Goal: Participate in discussion: Engage in conversation with other users on a specific topic

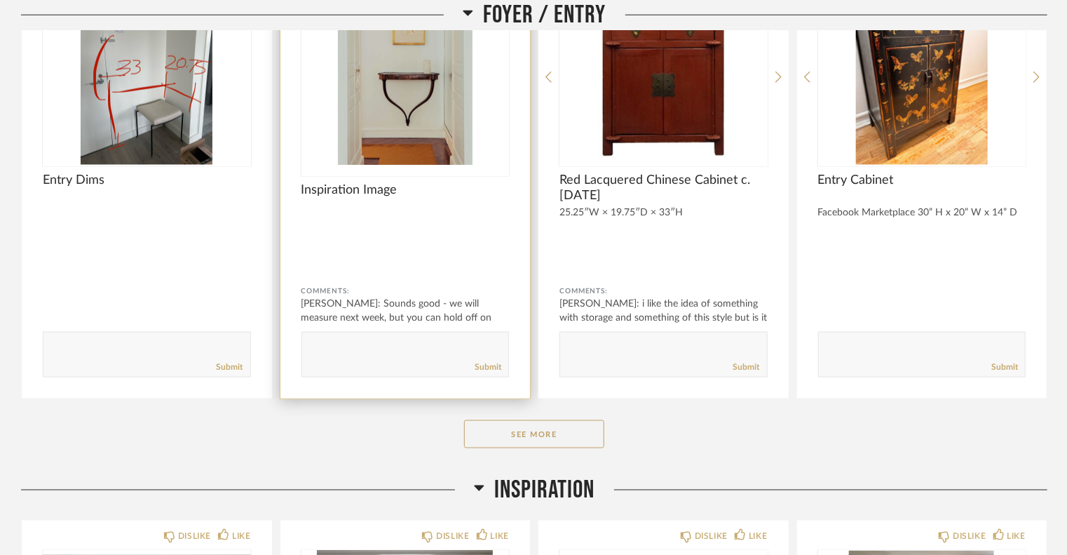
scroll to position [801, 0]
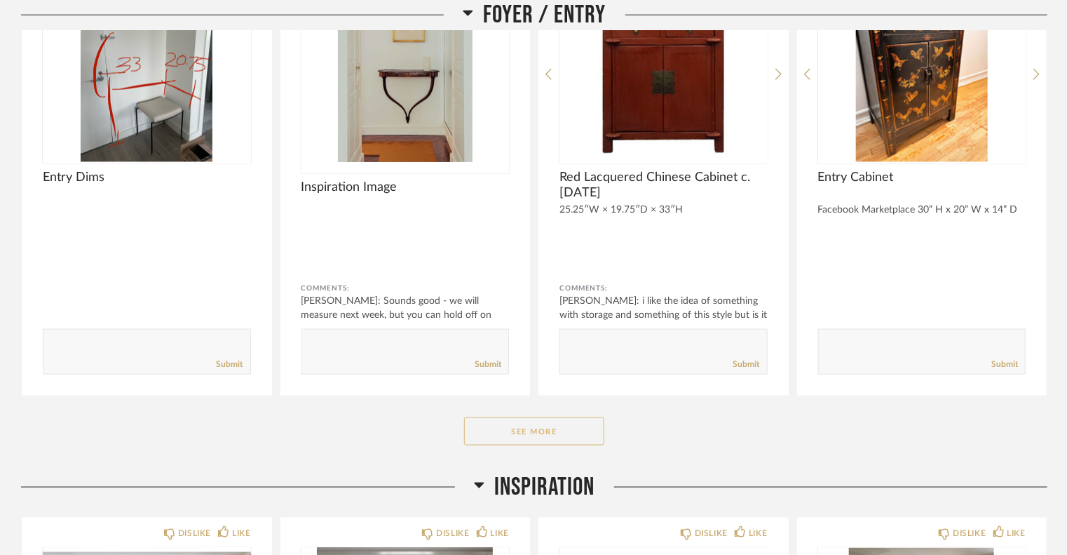
click at [535, 439] on button "See More" at bounding box center [534, 431] width 140 height 28
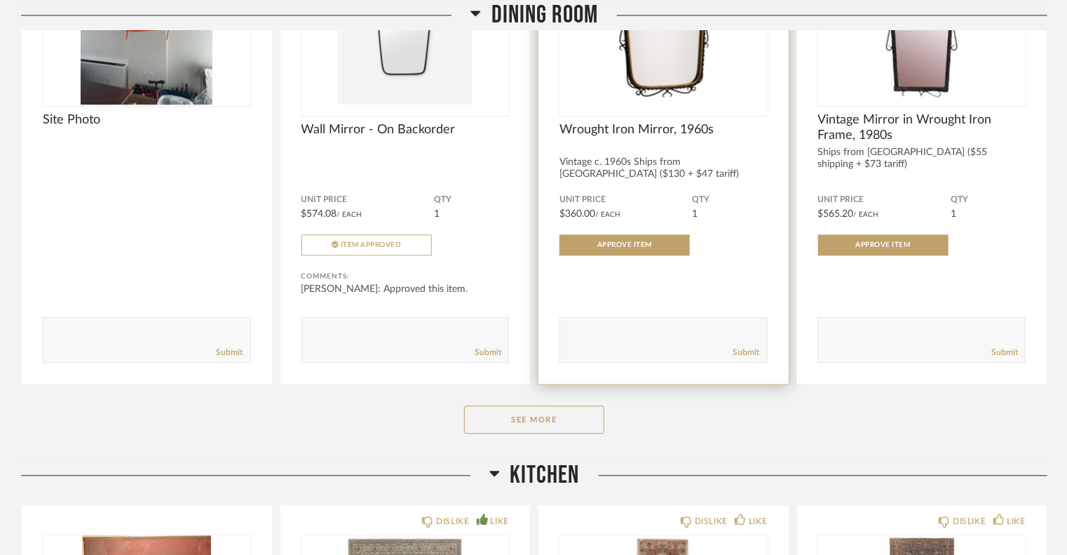
scroll to position [4274, 0]
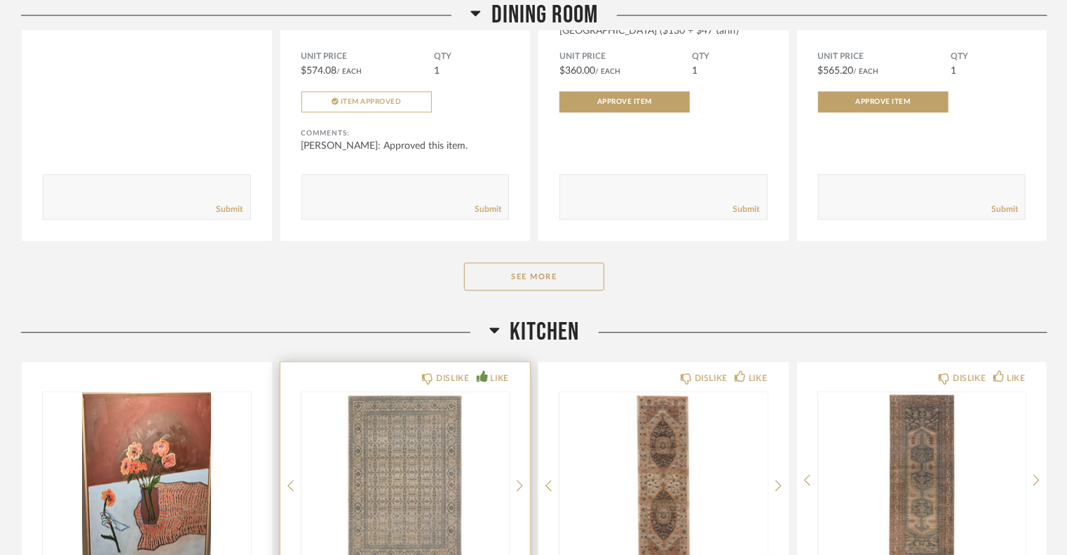
click at [404, 439] on img "0" at bounding box center [405, 479] width 208 height 175
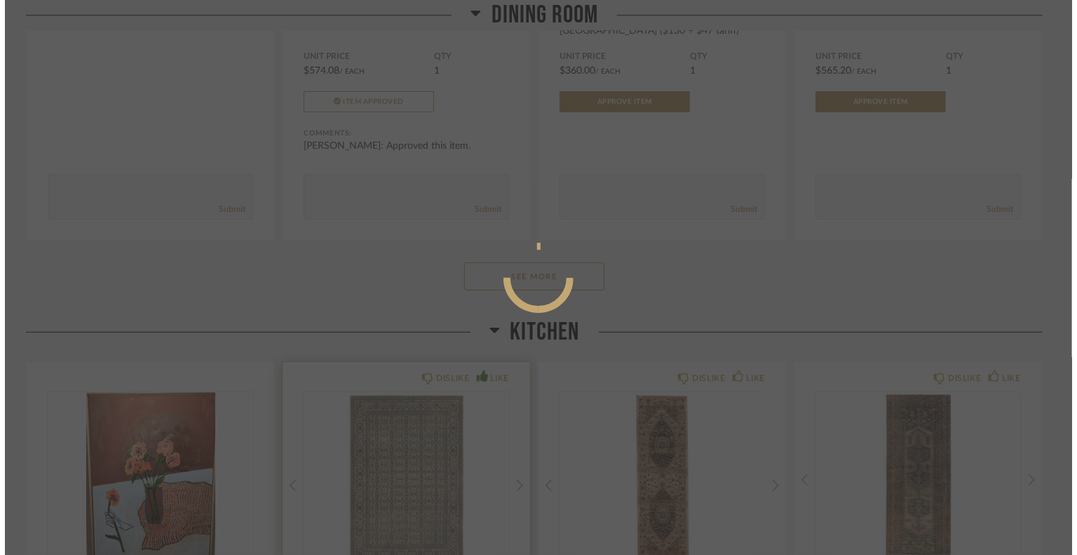
scroll to position [0, 0]
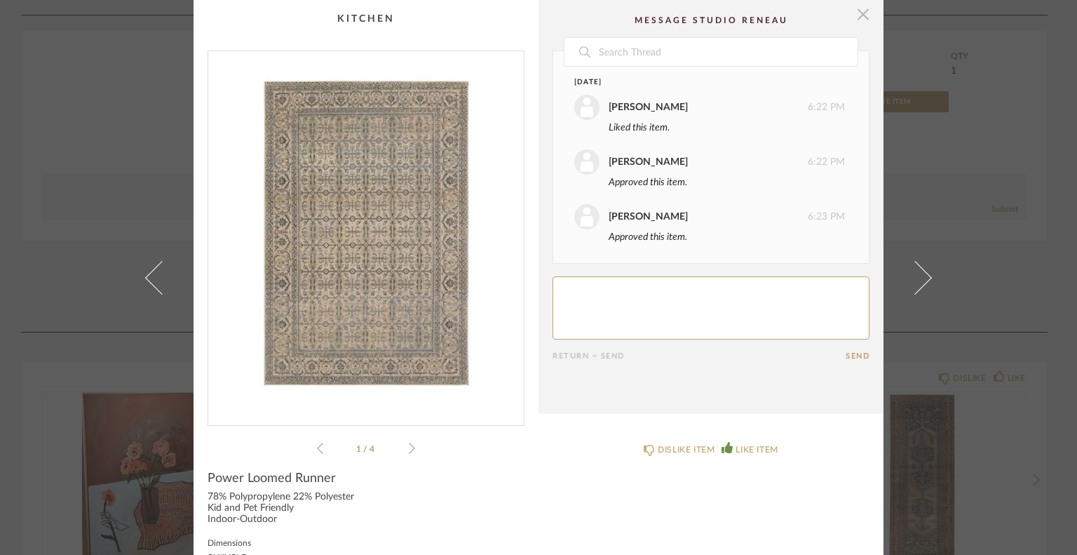
click at [857, 9] on span "button" at bounding box center [863, 14] width 28 height 28
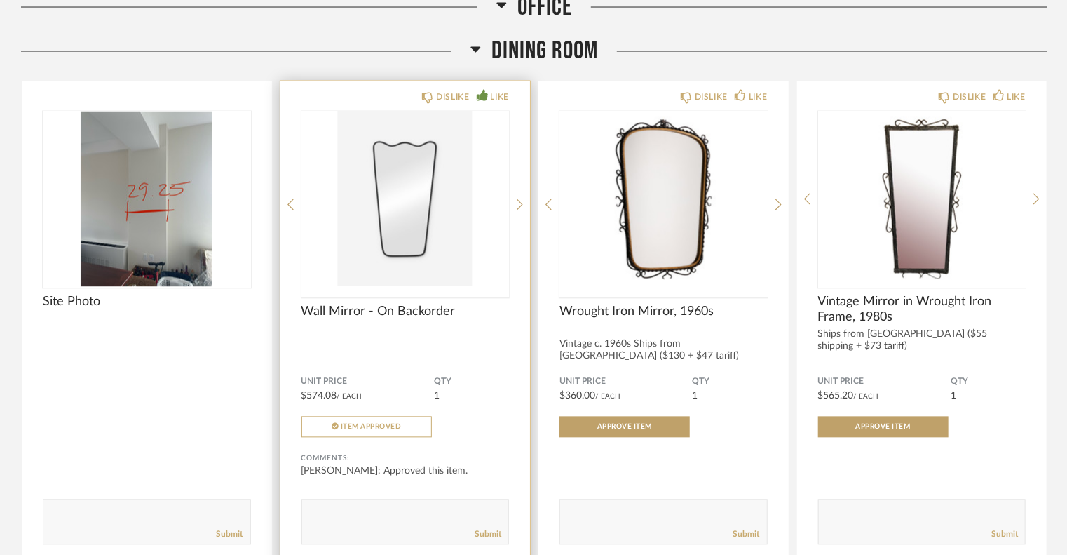
scroll to position [3945, 0]
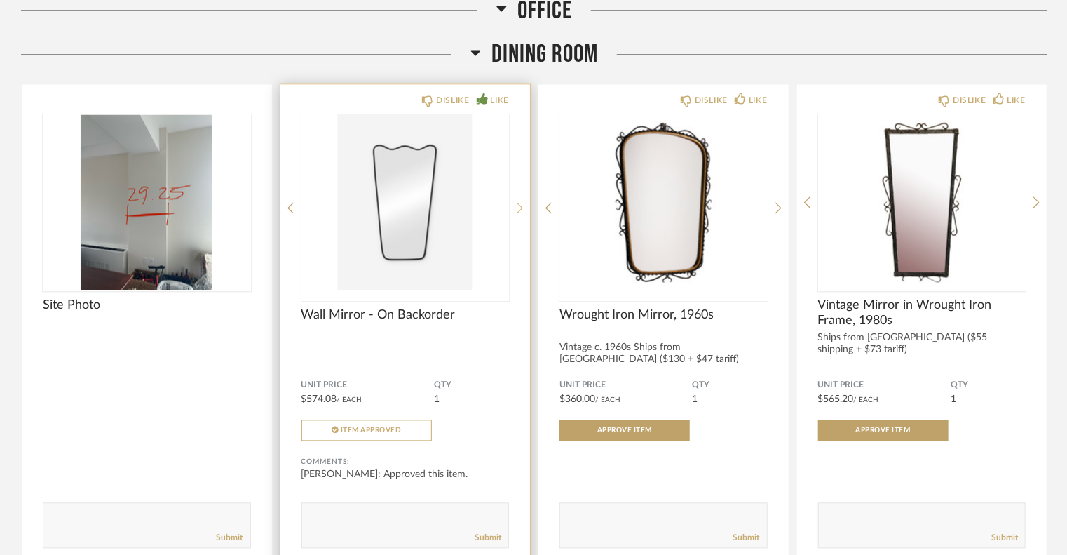
click at [522, 206] on icon at bounding box center [520, 208] width 6 height 11
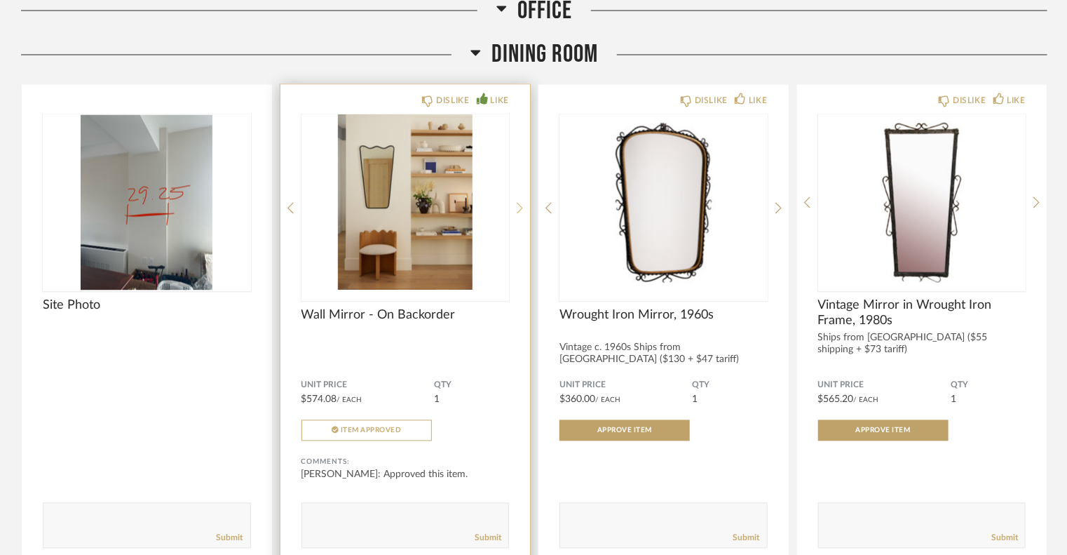
click at [522, 206] on icon at bounding box center [520, 208] width 6 height 11
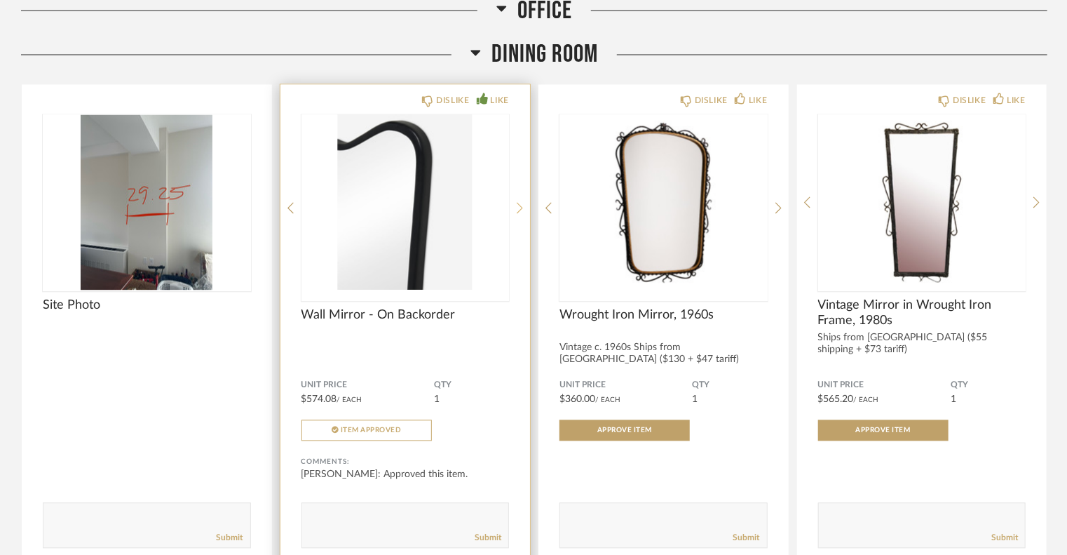
click at [522, 206] on icon at bounding box center [520, 208] width 6 height 11
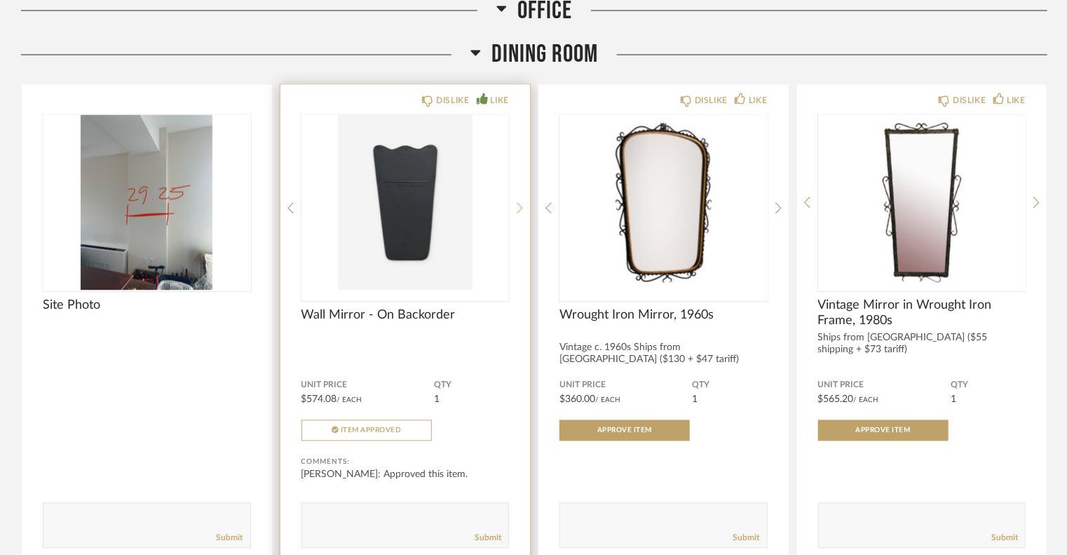
click at [522, 206] on icon at bounding box center [520, 208] width 6 height 11
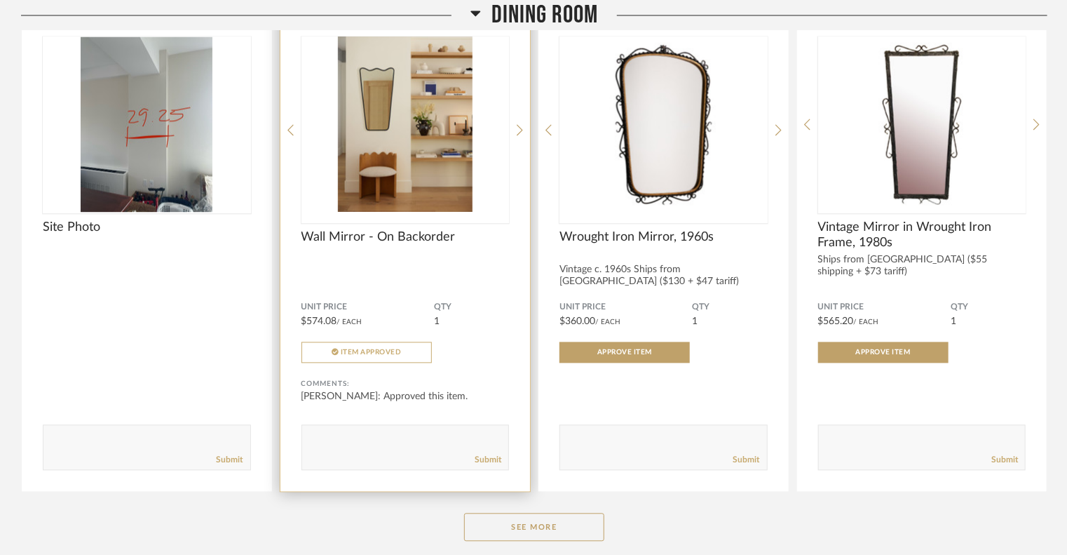
scroll to position [4044, 0]
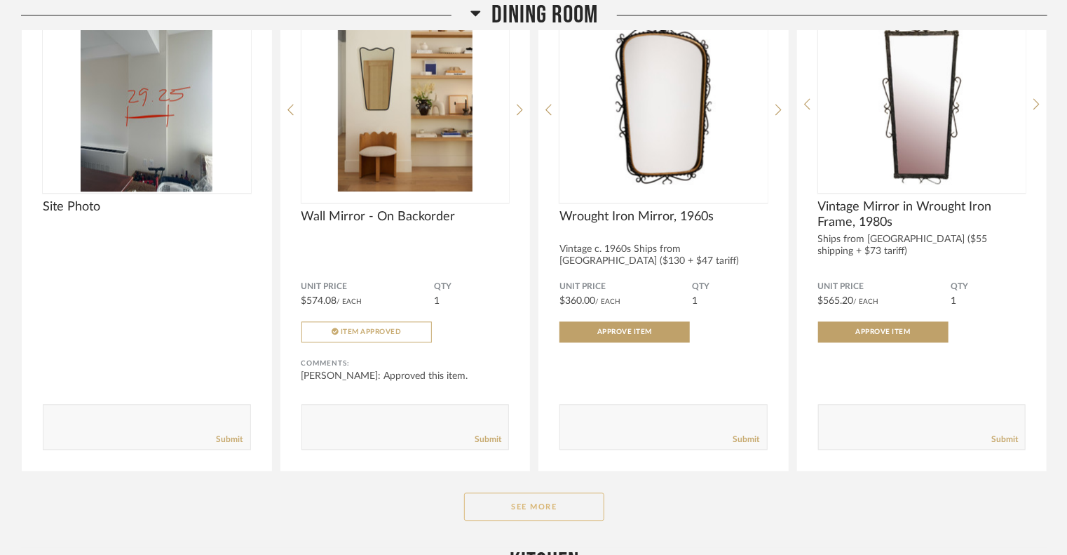
click at [522, 501] on button "See More" at bounding box center [534, 506] width 140 height 28
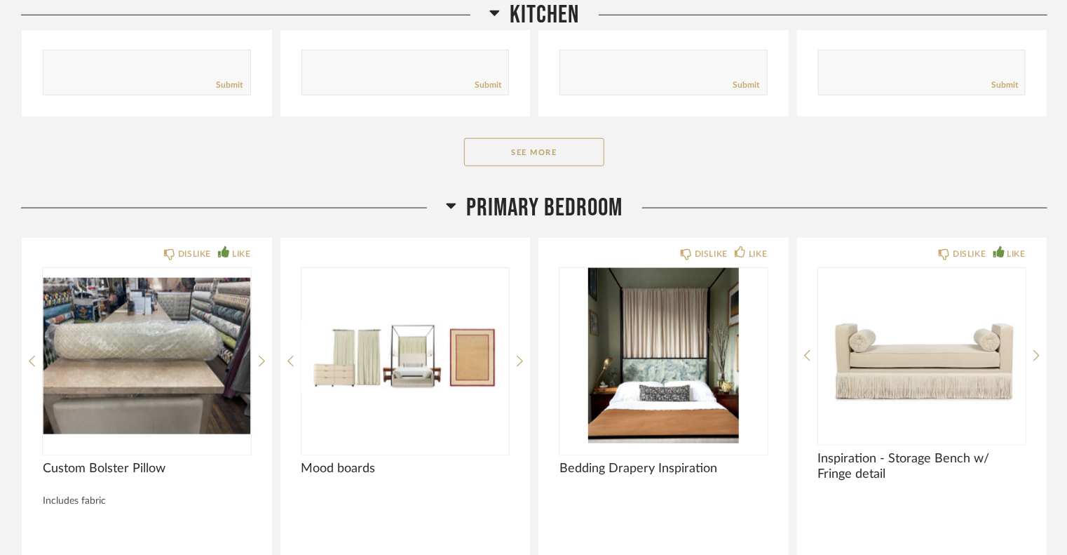
scroll to position [6146, 0]
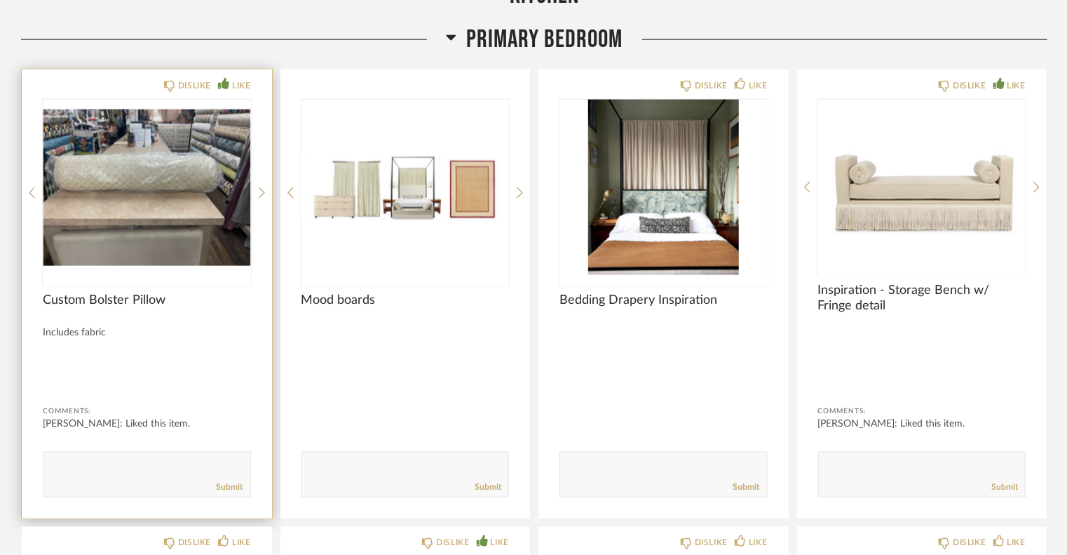
click at [147, 186] on img "0" at bounding box center [147, 187] width 208 height 175
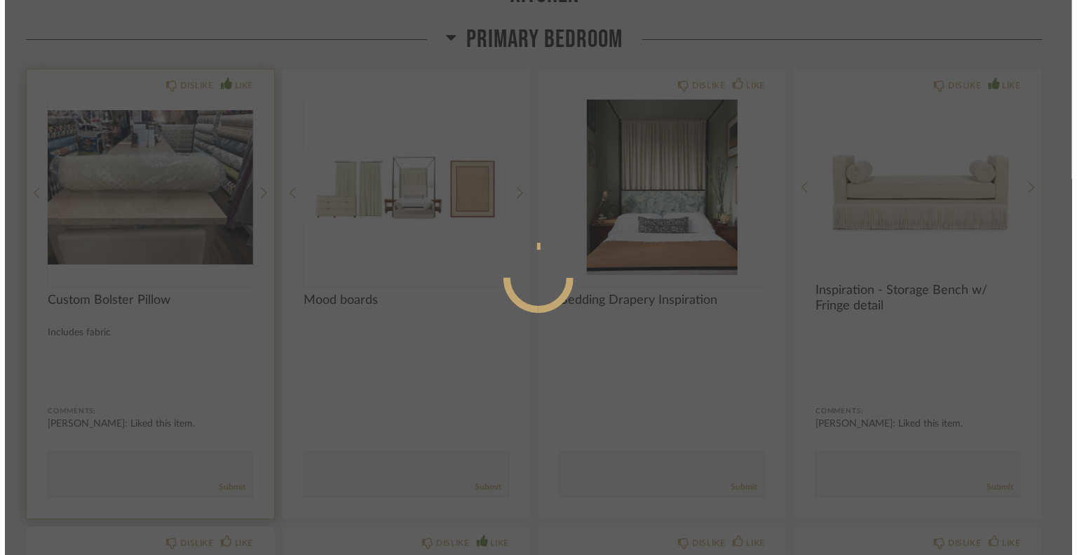
scroll to position [0, 0]
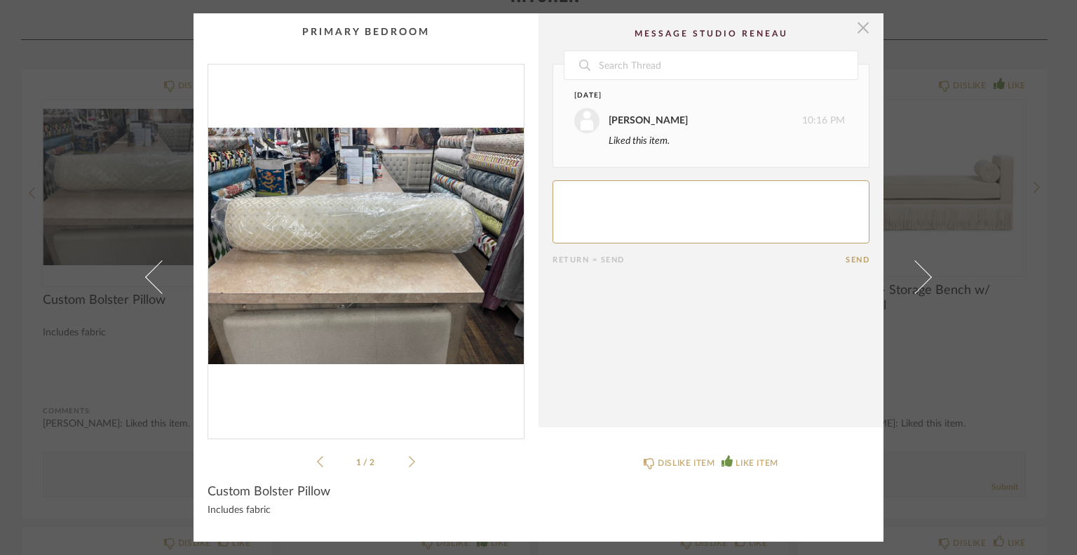
click at [862, 35] on span "button" at bounding box center [863, 27] width 28 height 28
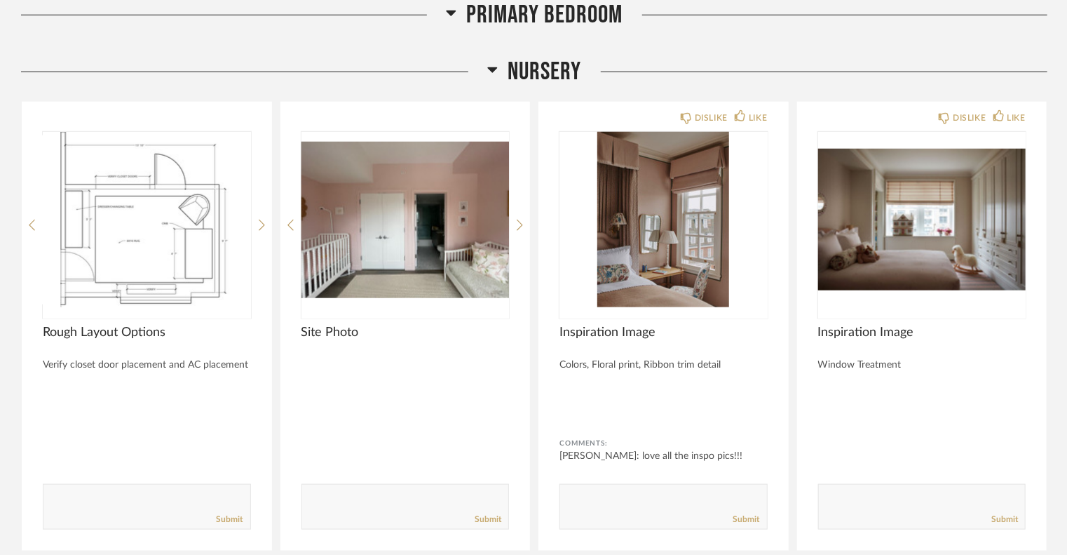
scroll to position [8623, 0]
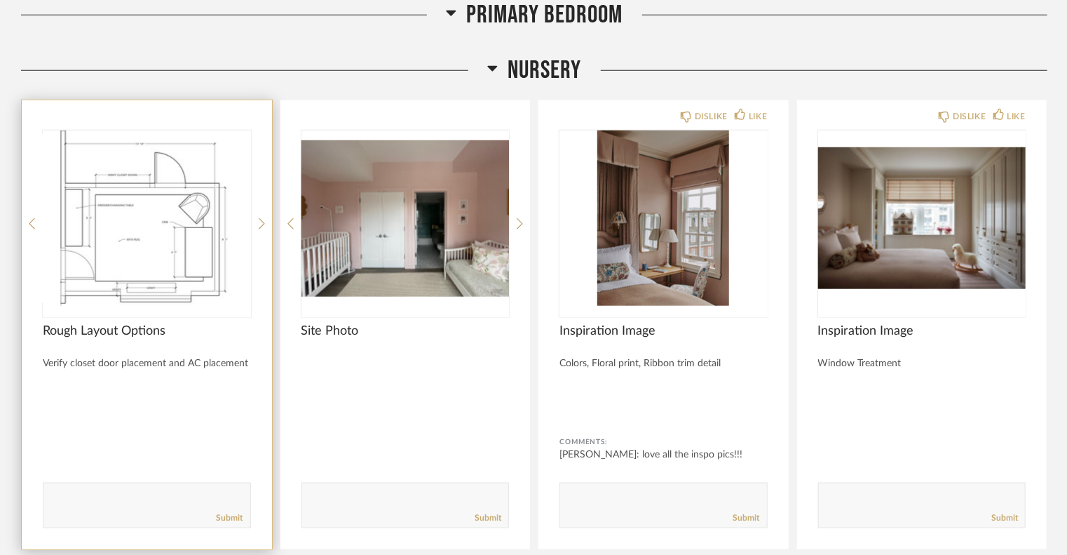
click at [168, 232] on img "0" at bounding box center [147, 217] width 208 height 175
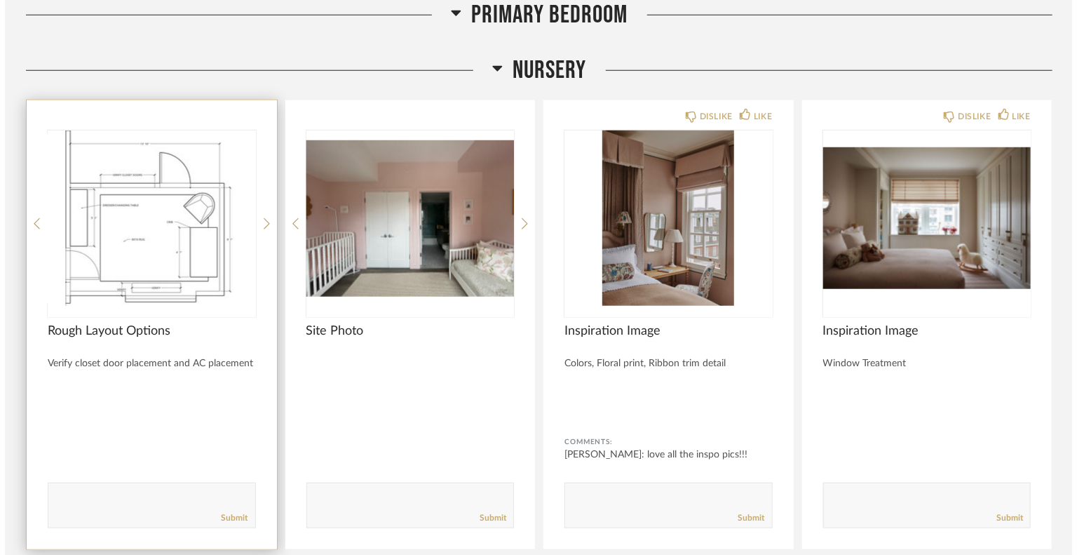
scroll to position [0, 0]
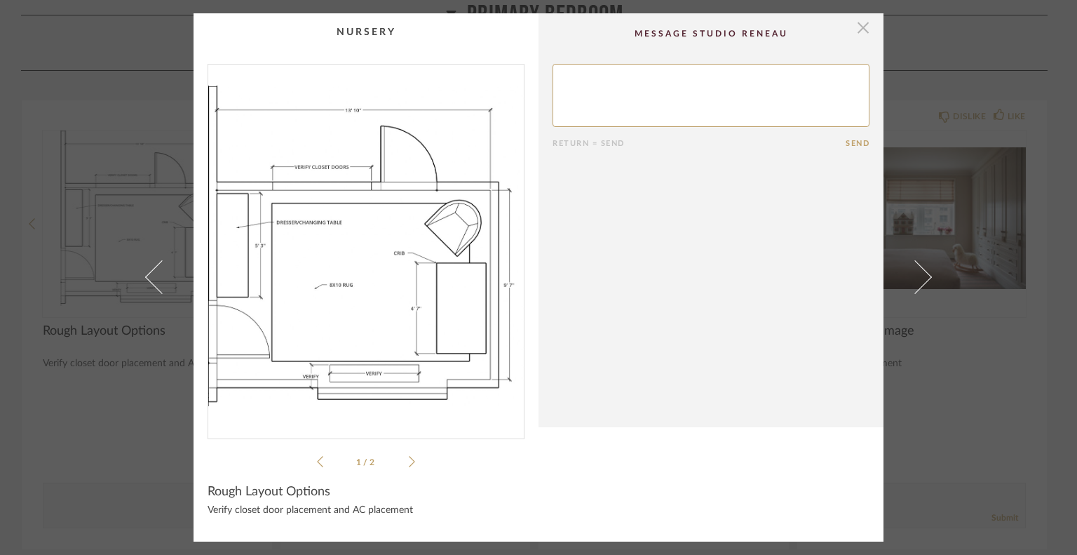
click at [861, 27] on span "button" at bounding box center [863, 27] width 28 height 28
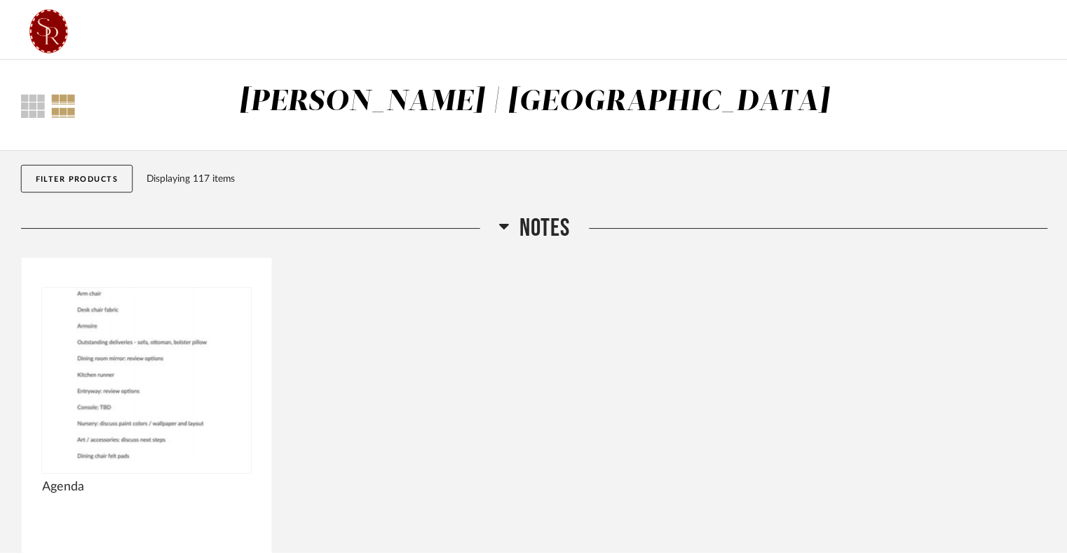
scroll to position [8623, 0]
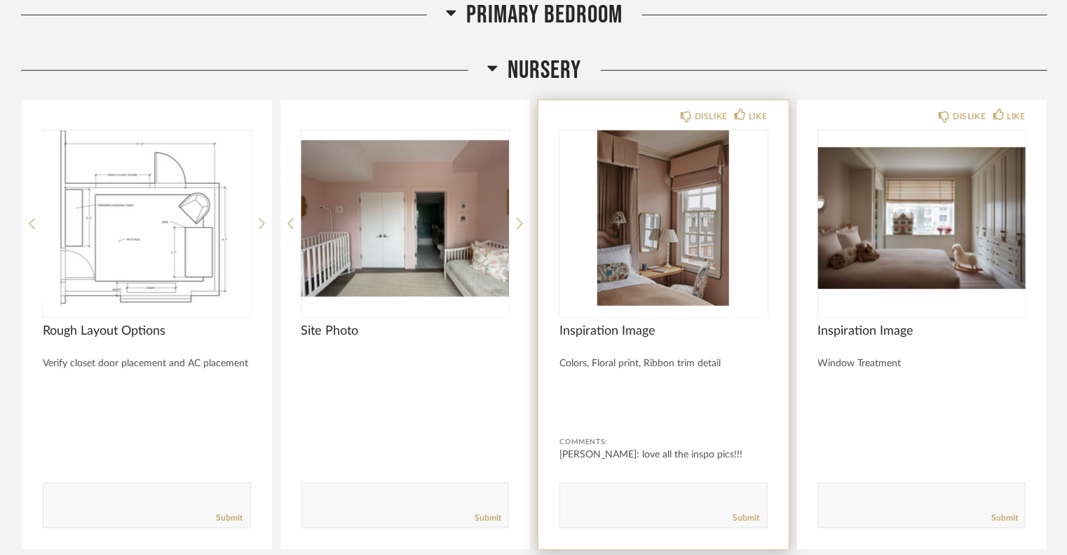
click at [670, 216] on img "0" at bounding box center [663, 217] width 208 height 175
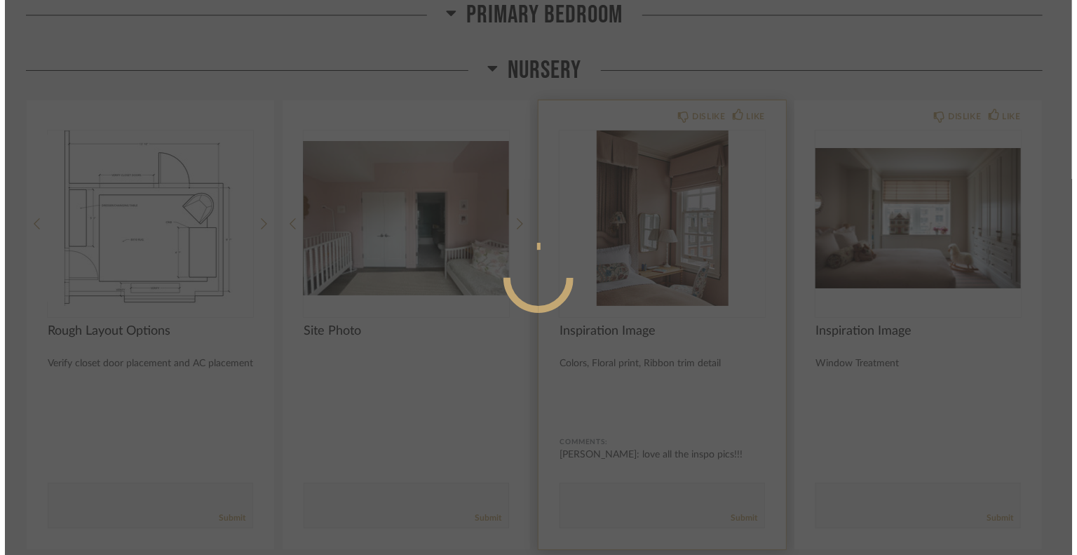
scroll to position [0, 0]
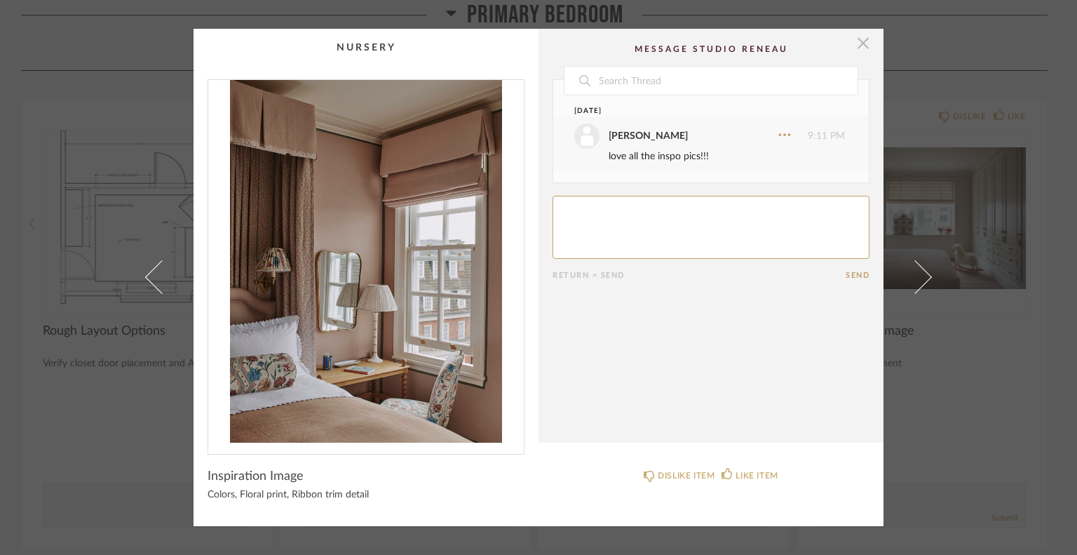
click at [861, 41] on span "button" at bounding box center [863, 43] width 28 height 28
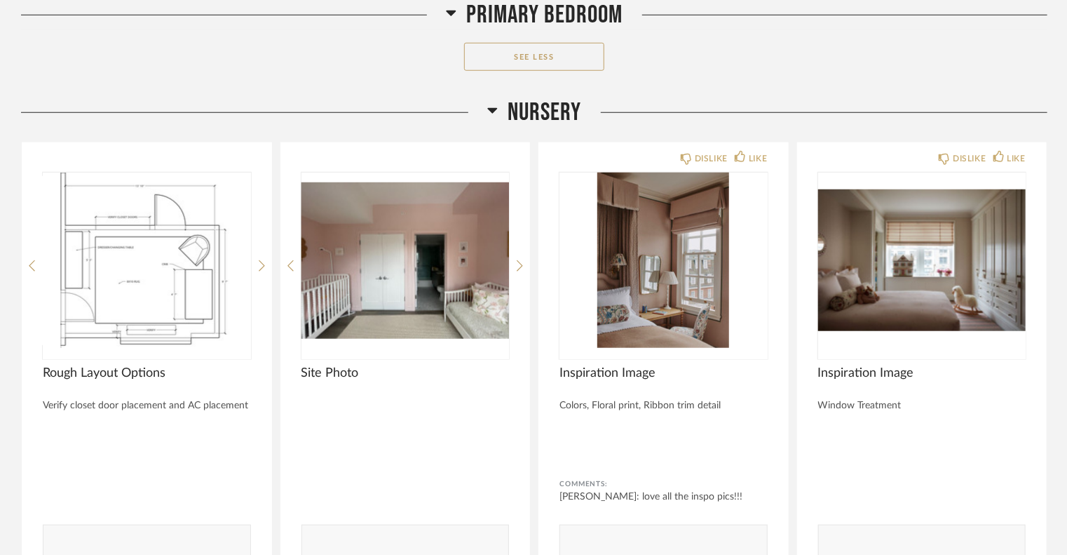
scroll to position [8580, 0]
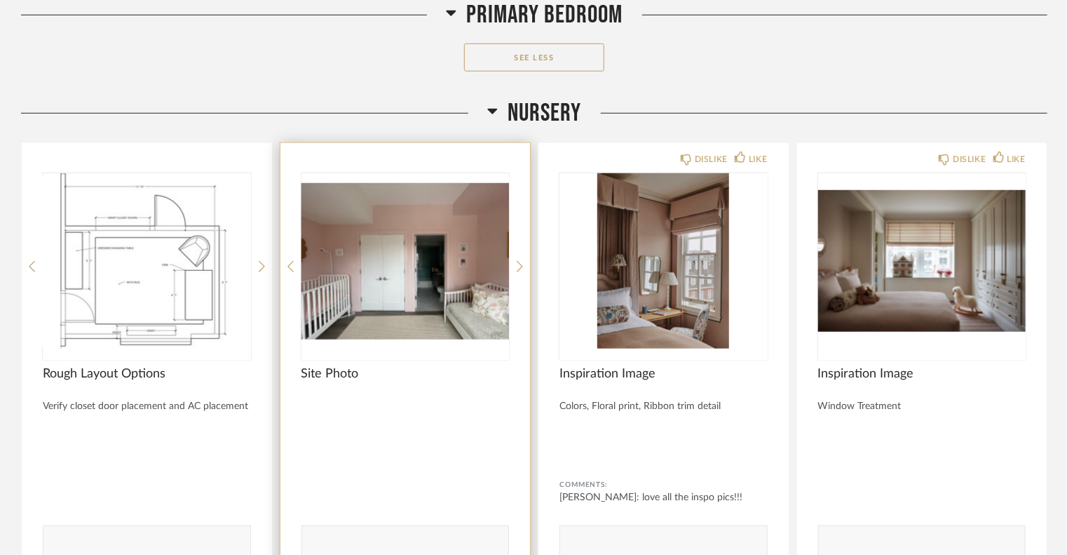
click at [449, 295] on img "0" at bounding box center [405, 260] width 208 height 175
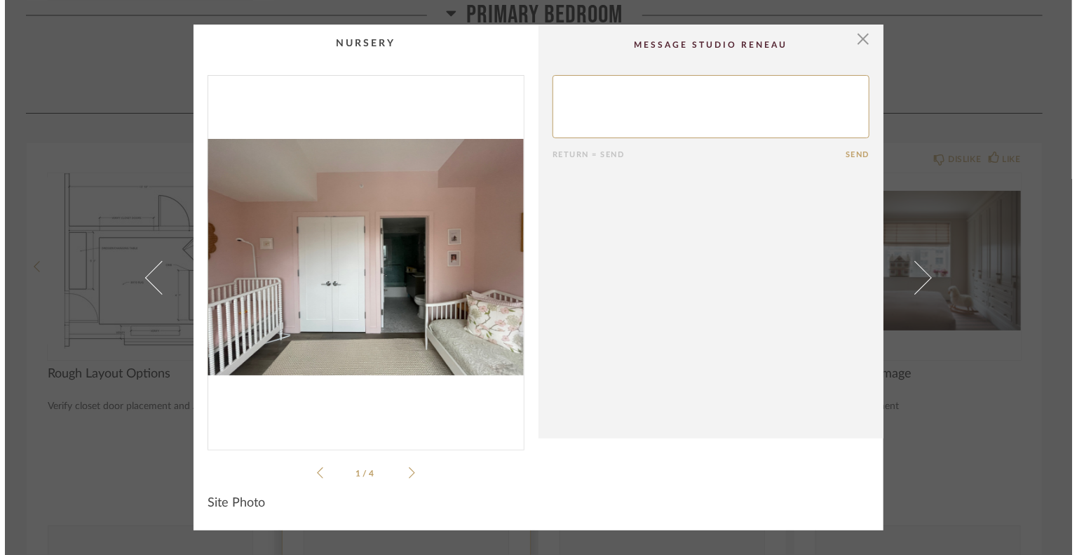
scroll to position [0, 0]
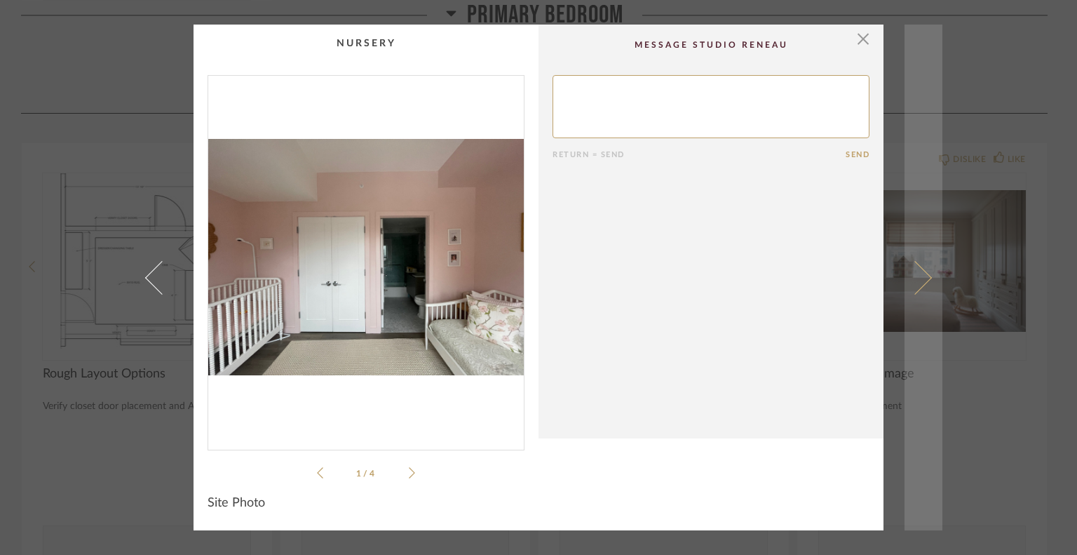
click at [916, 277] on span at bounding box center [915, 277] width 34 height 34
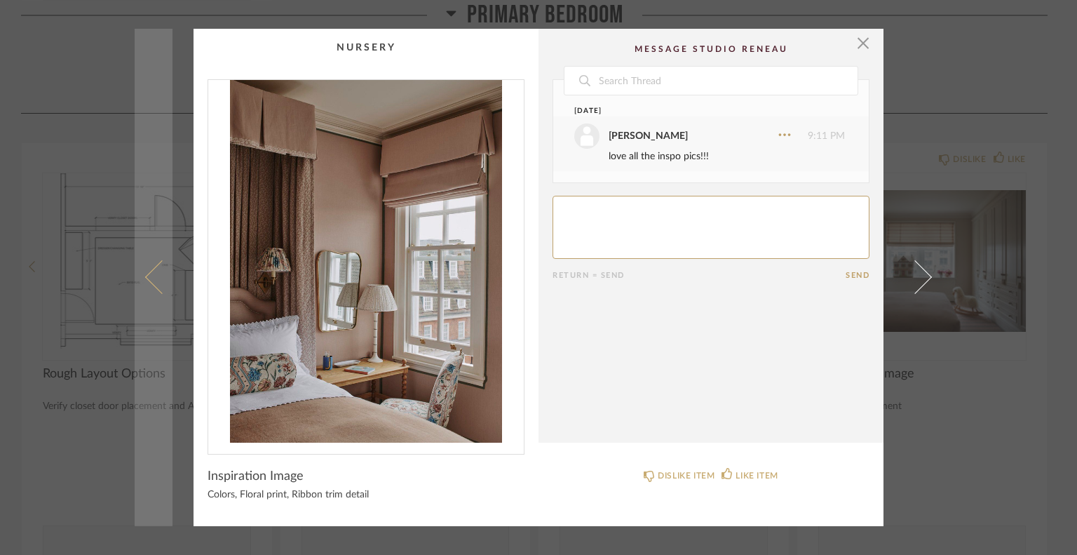
click at [154, 277] on span at bounding box center [162, 277] width 34 height 34
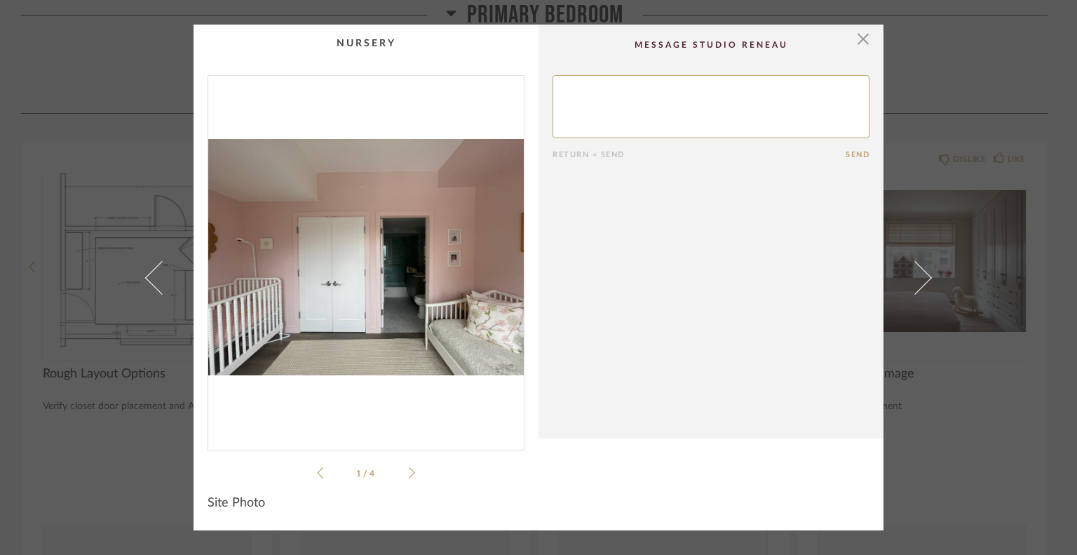
click at [409, 472] on icon at bounding box center [412, 472] width 6 height 13
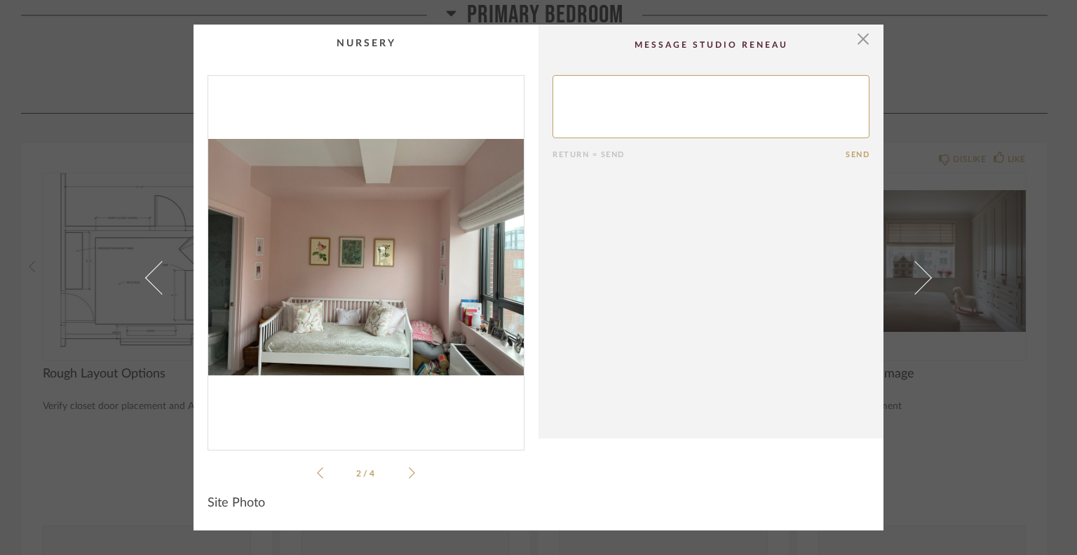
click at [409, 472] on icon at bounding box center [412, 472] width 6 height 13
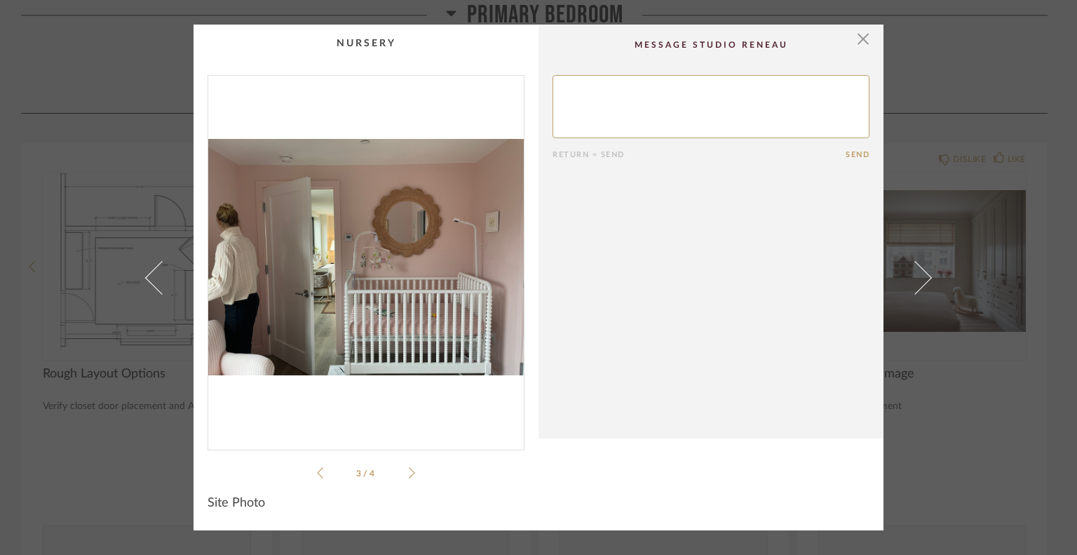
click at [409, 472] on icon at bounding box center [412, 472] width 6 height 13
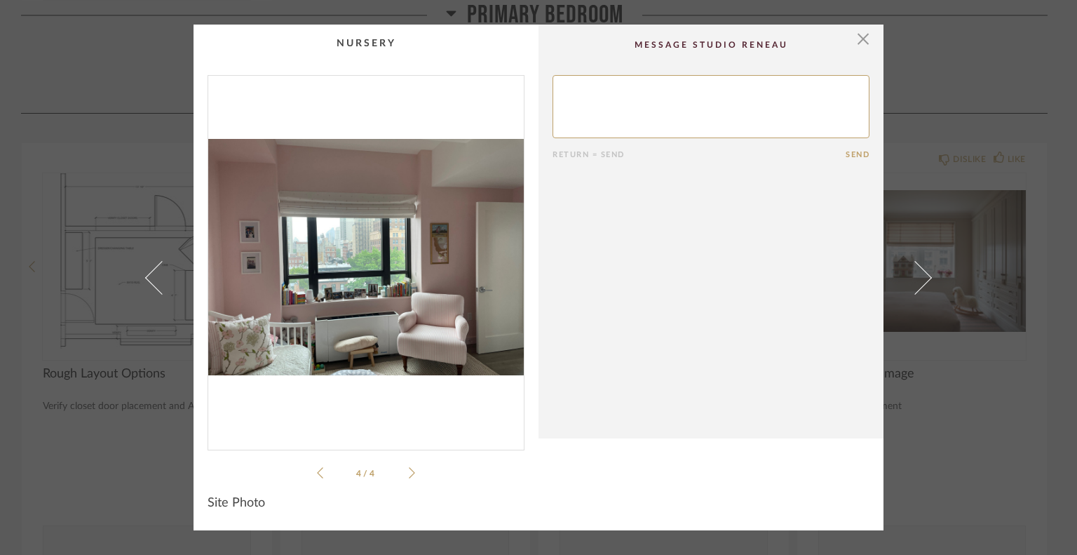
click at [317, 472] on icon at bounding box center [320, 472] width 6 height 13
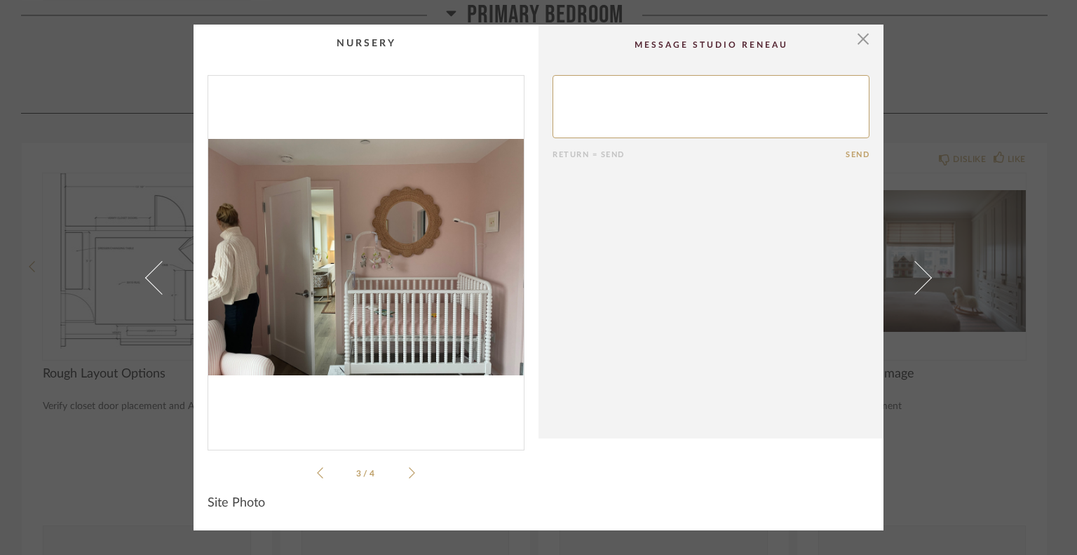
click at [317, 472] on icon at bounding box center [320, 472] width 6 height 13
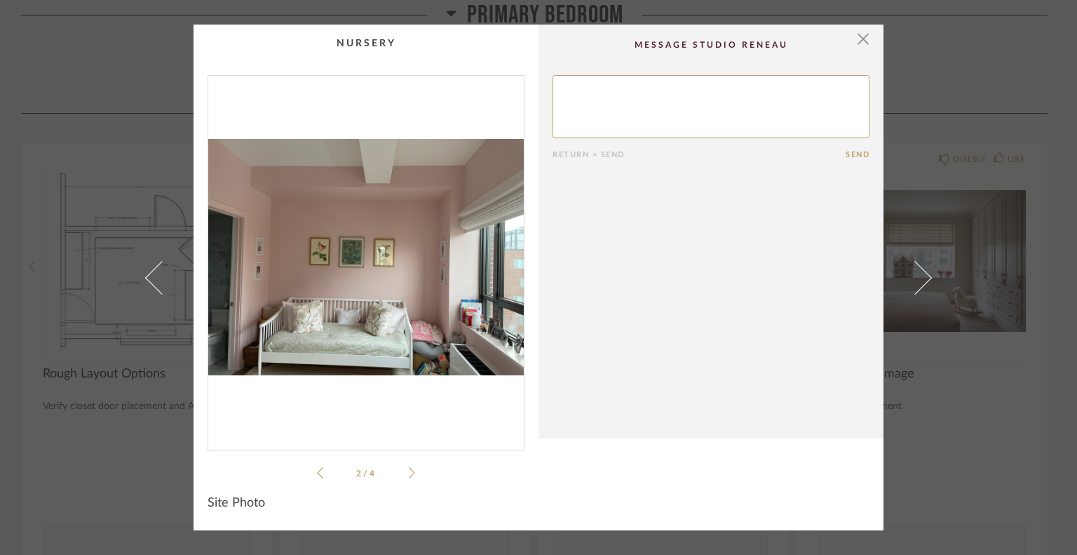
click at [317, 472] on icon at bounding box center [320, 472] width 6 height 13
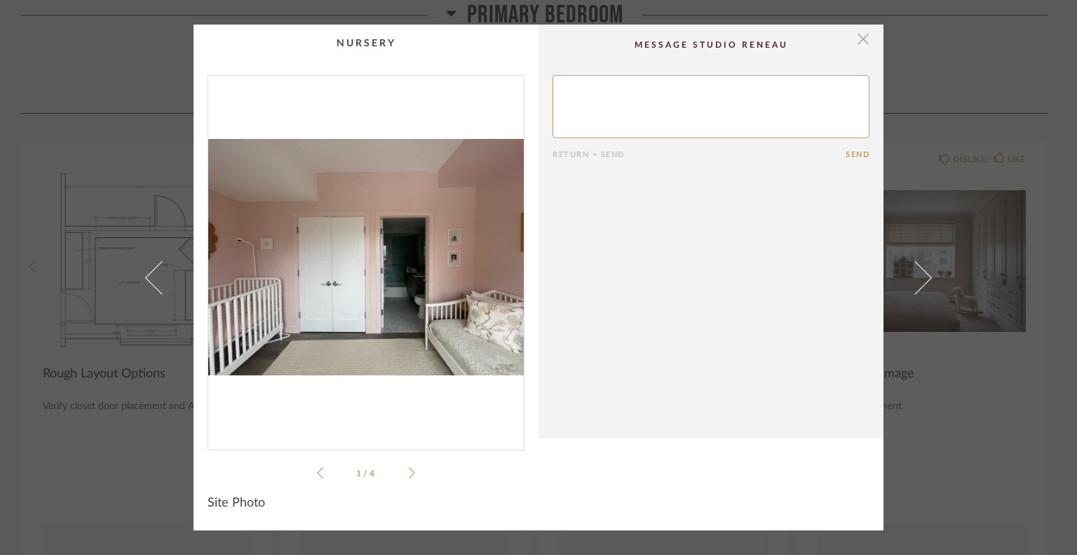
click at [858, 41] on span "button" at bounding box center [863, 39] width 28 height 28
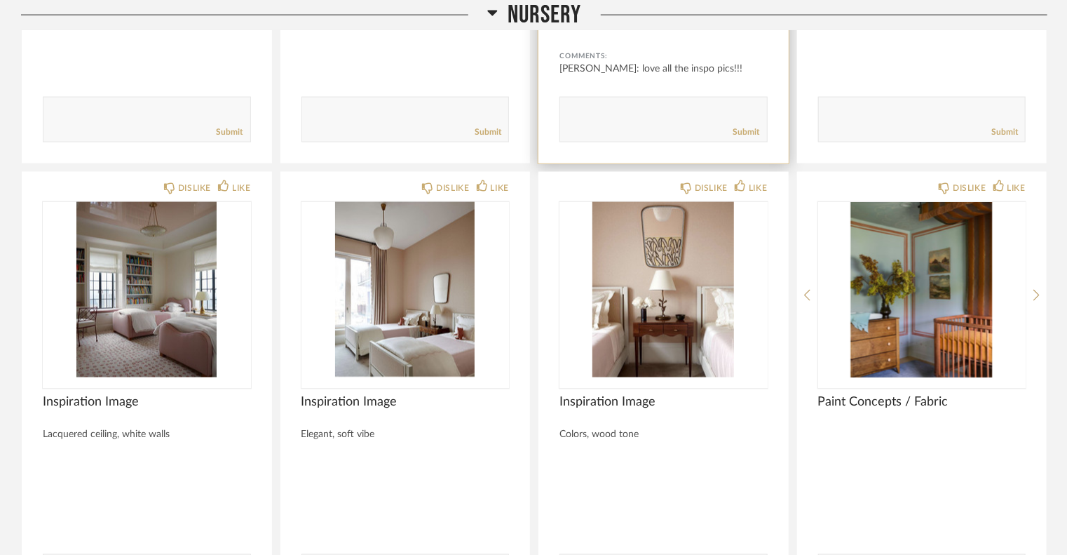
scroll to position [9015, 0]
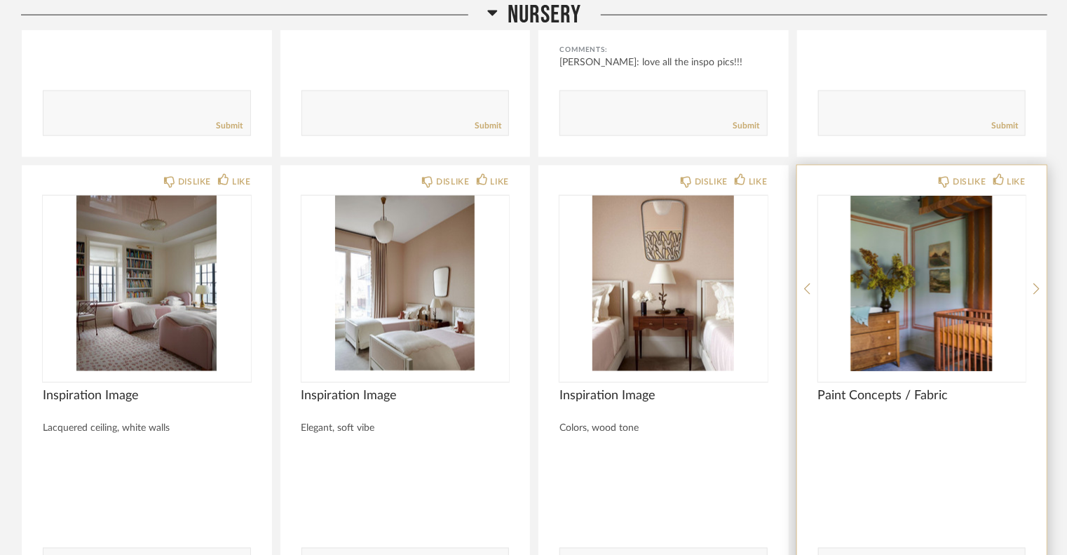
click at [909, 325] on img "0" at bounding box center [922, 283] width 208 height 175
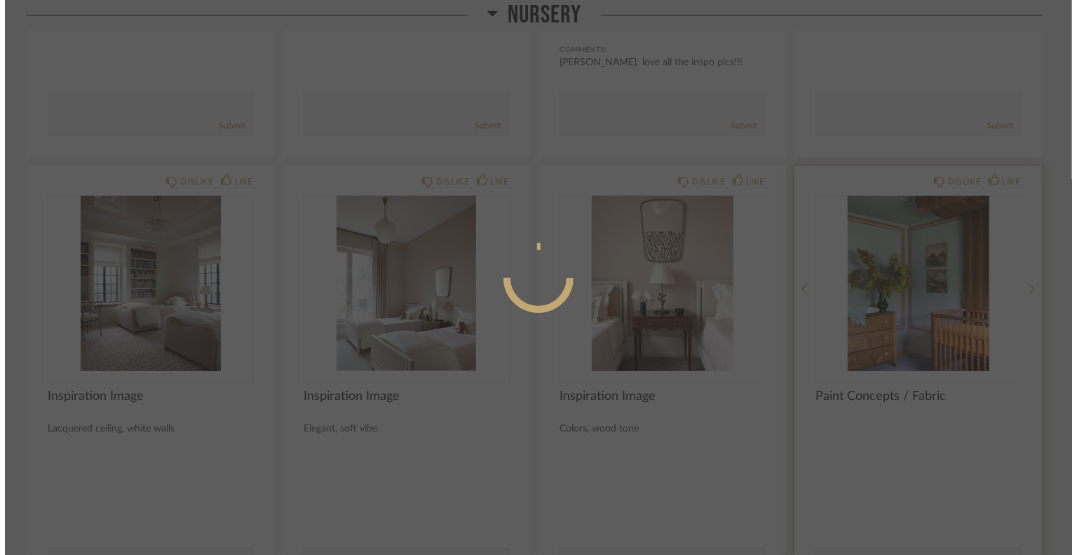
scroll to position [0, 0]
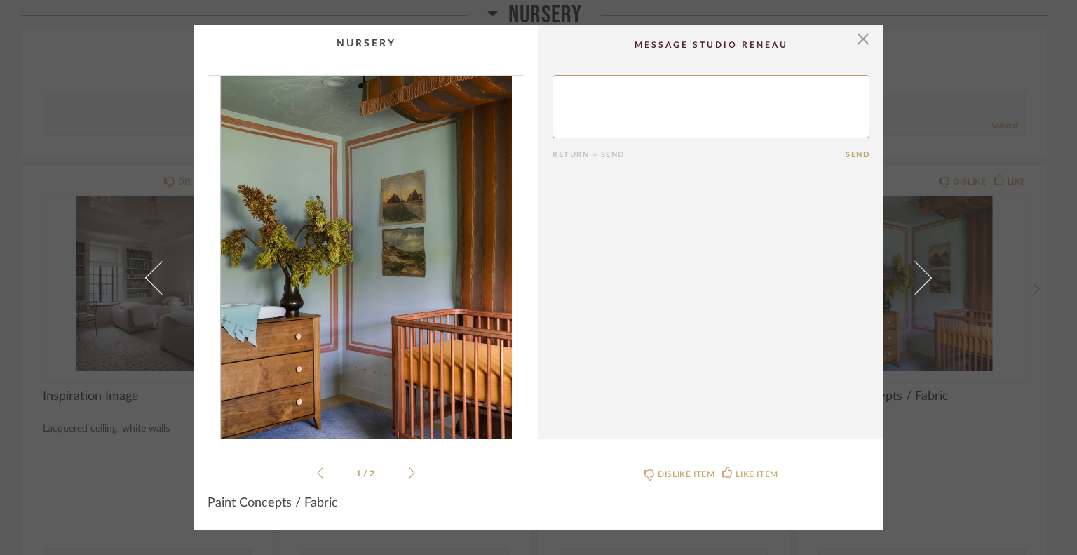
click at [409, 477] on icon at bounding box center [412, 472] width 6 height 13
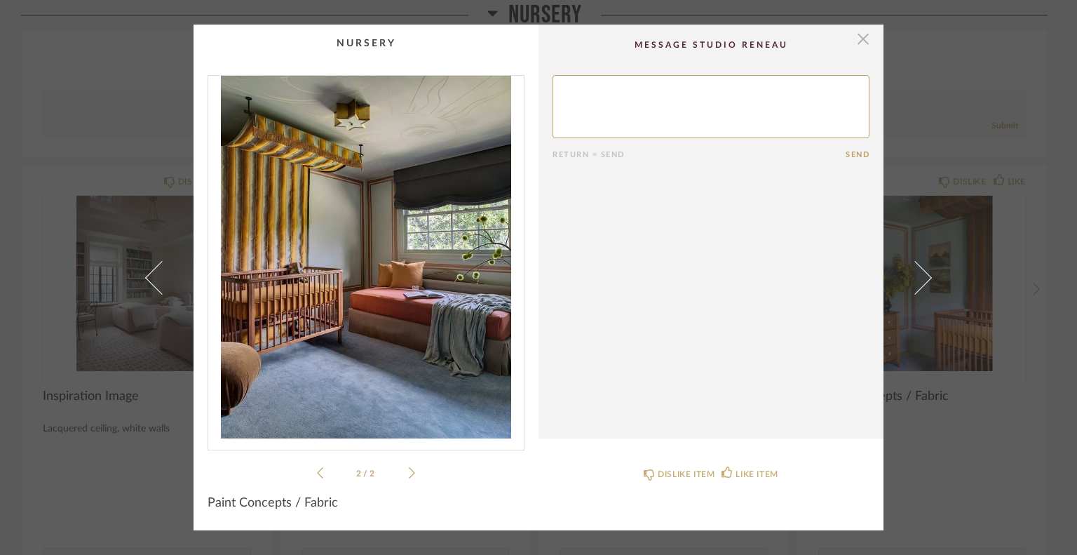
click at [861, 44] on span "button" at bounding box center [863, 39] width 28 height 28
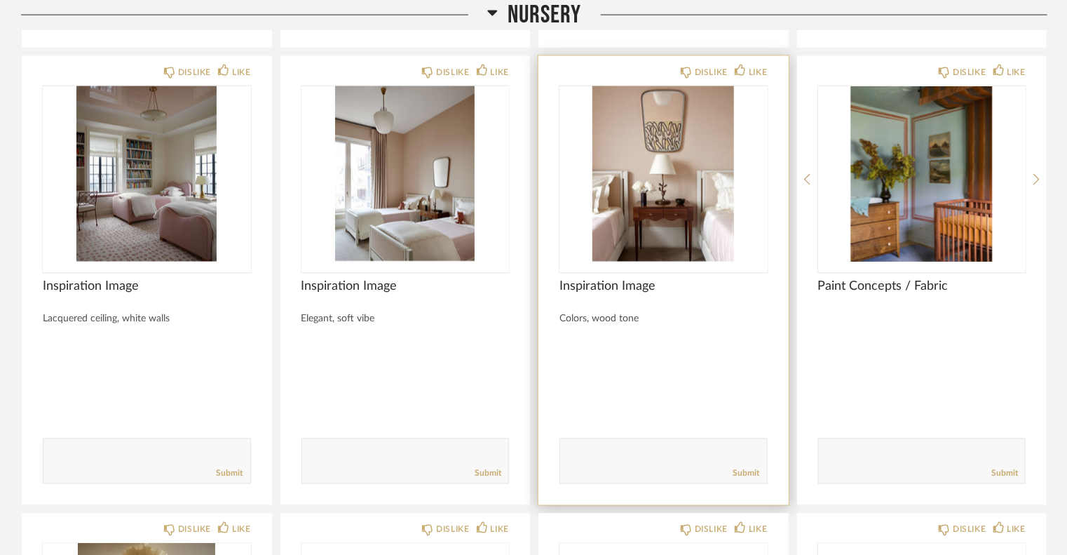
scroll to position [9368, 0]
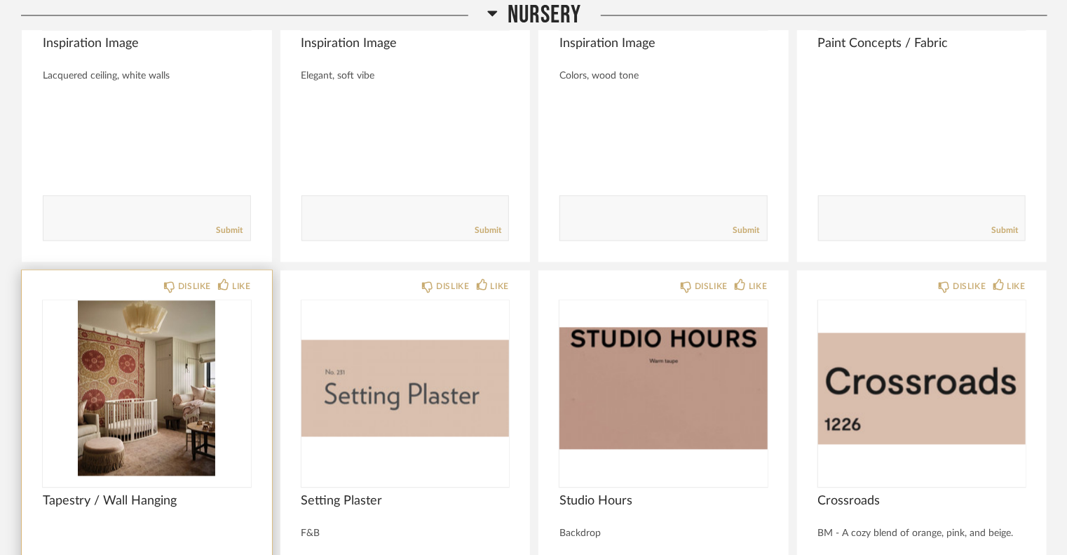
click at [133, 383] on img "0" at bounding box center [147, 387] width 208 height 175
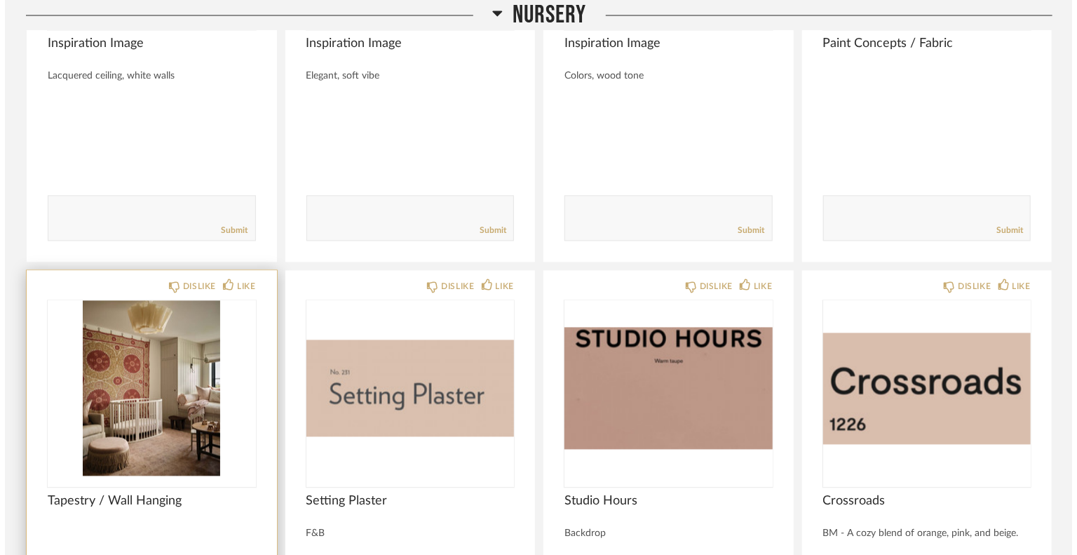
scroll to position [0, 0]
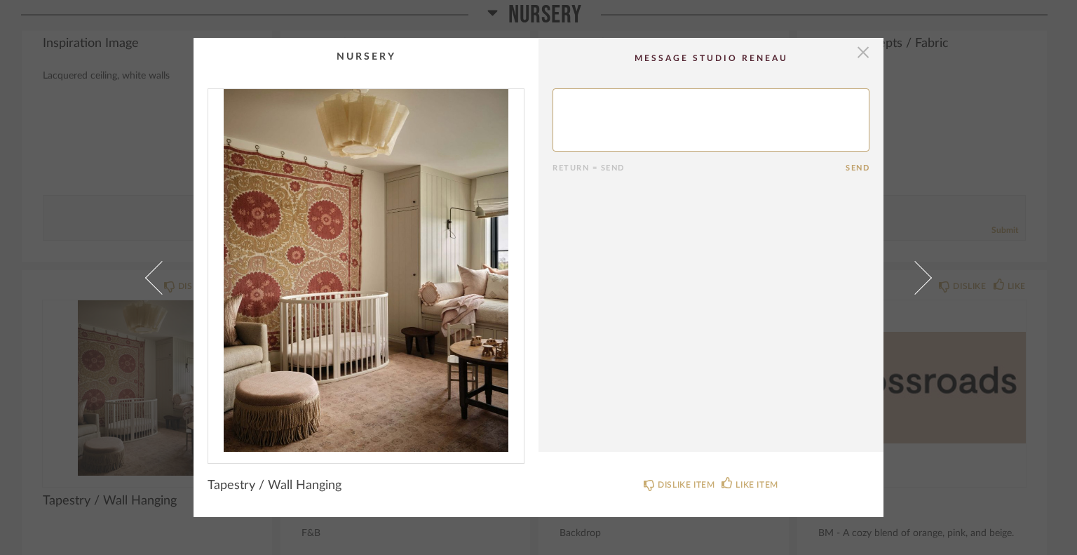
click at [857, 52] on span "button" at bounding box center [863, 52] width 28 height 28
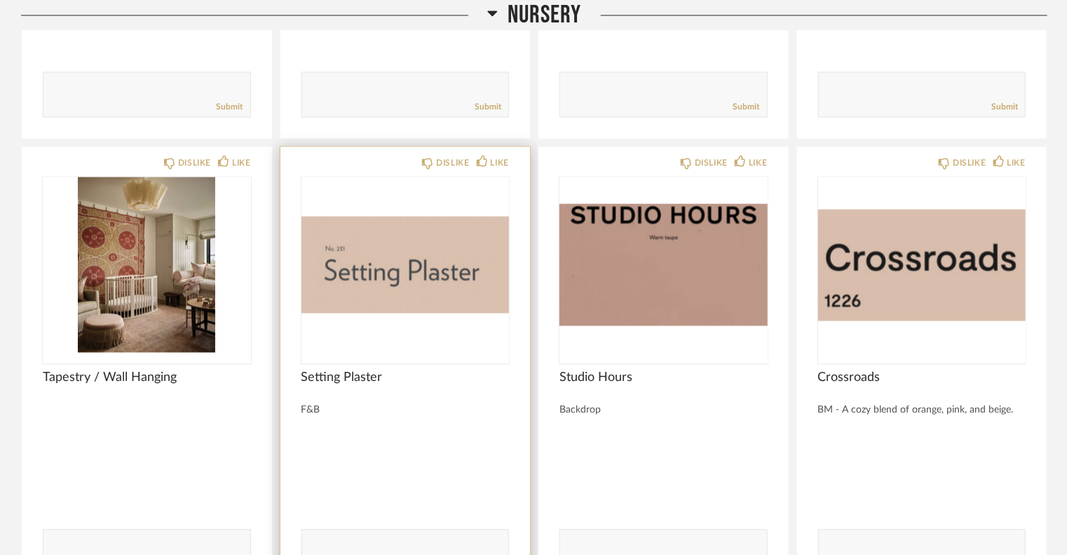
scroll to position [9521, 0]
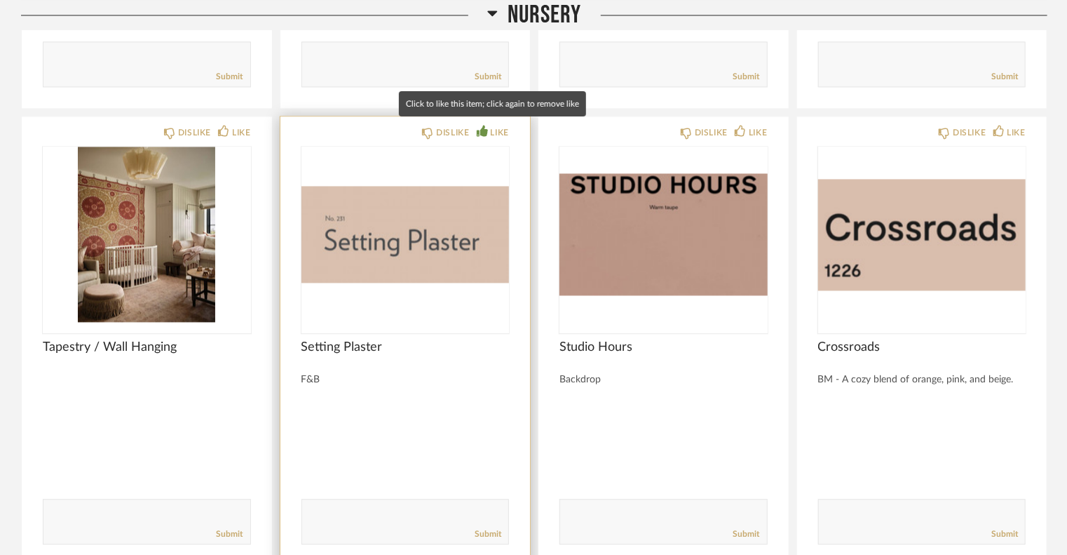
click at [497, 132] on div "LIKE" at bounding box center [500, 132] width 18 height 14
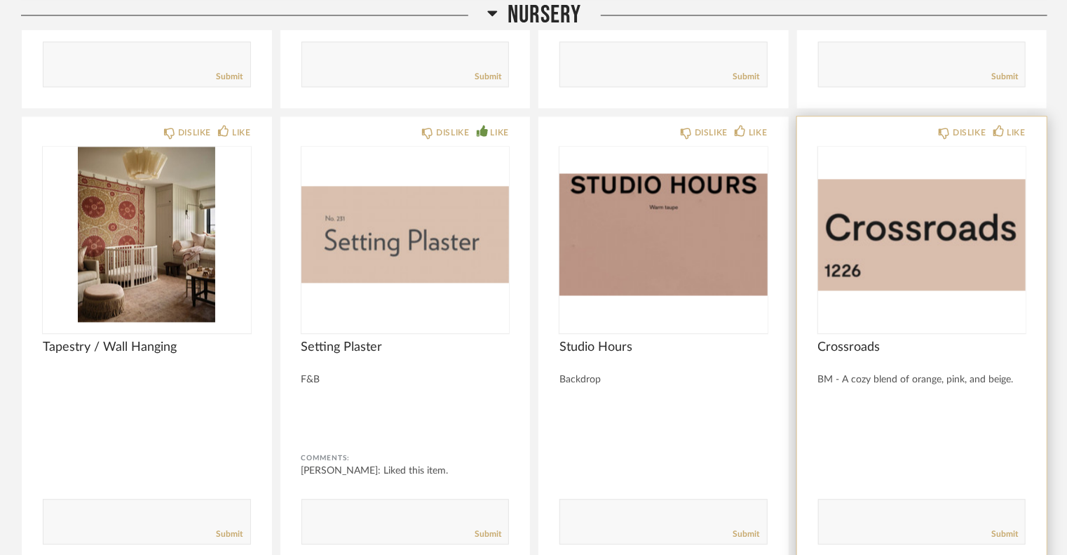
click at [1005, 136] on div "DISLIKE LIKE Crossroads BM - A cozy blend of orange, pink, and beige. Comments:…" at bounding box center [922, 340] width 250 height 449
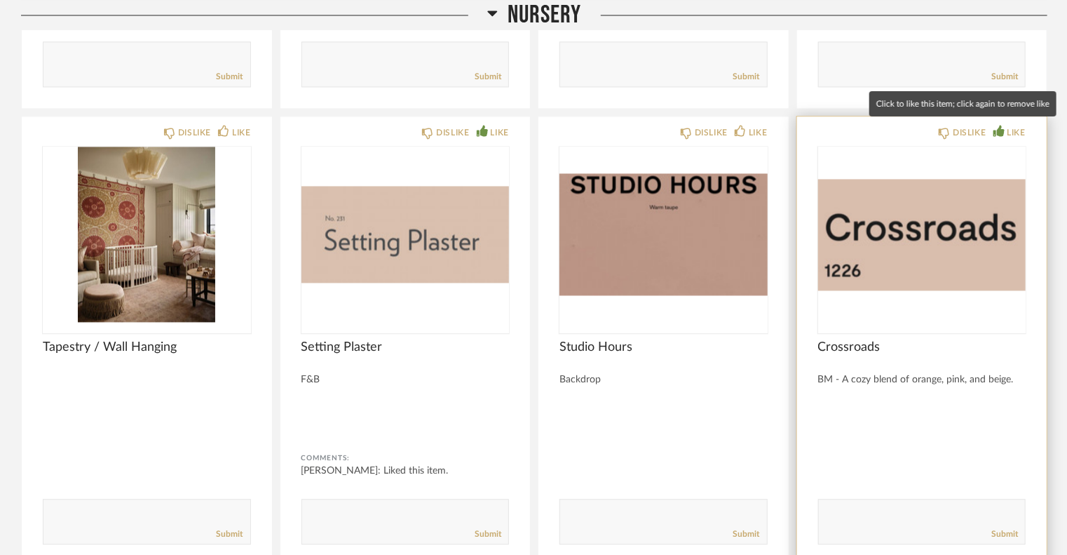
click at [1010, 125] on div "LIKE" at bounding box center [1016, 132] width 18 height 14
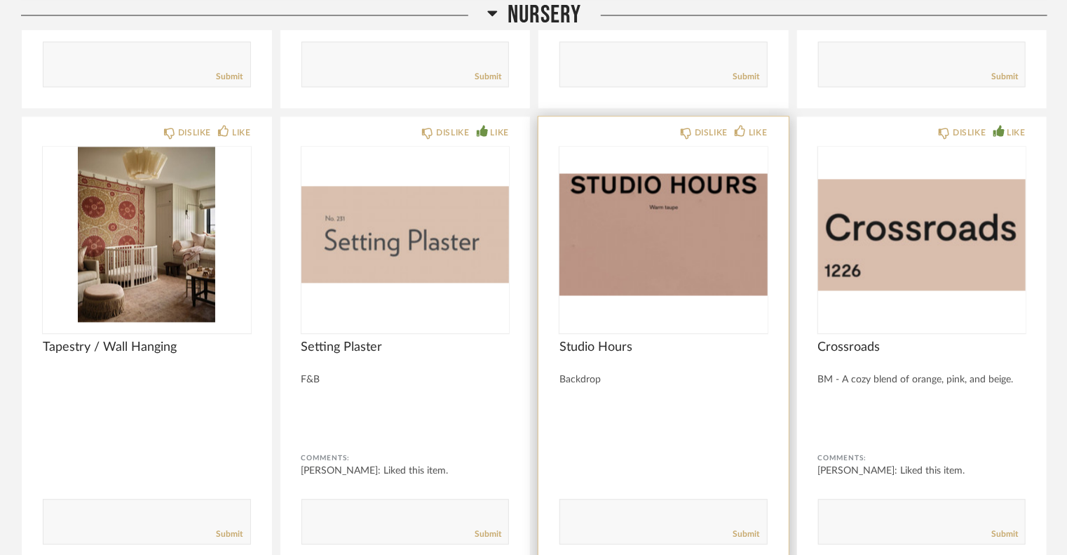
scroll to position [9760, 0]
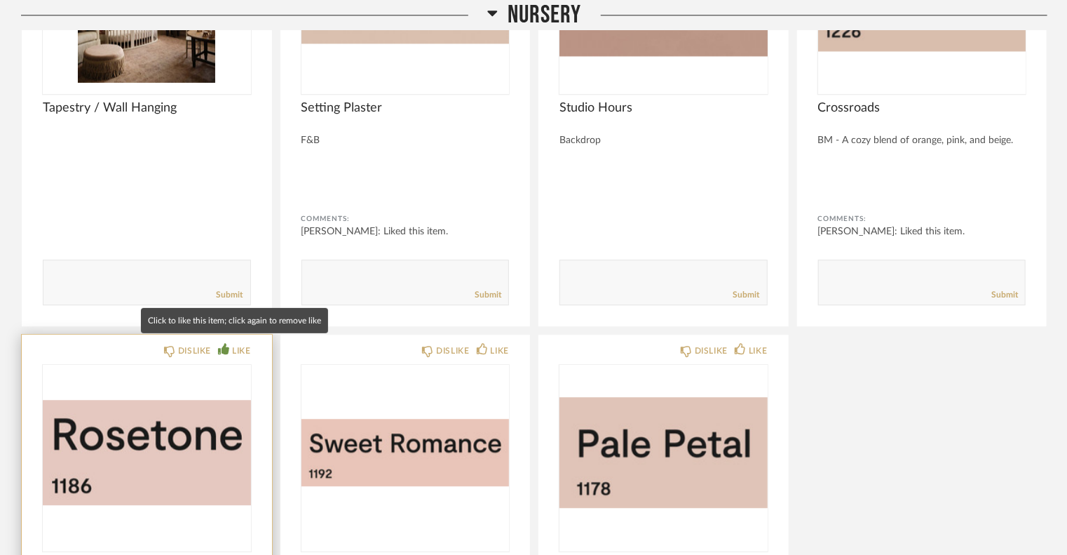
click at [228, 347] on icon at bounding box center [223, 348] width 11 height 11
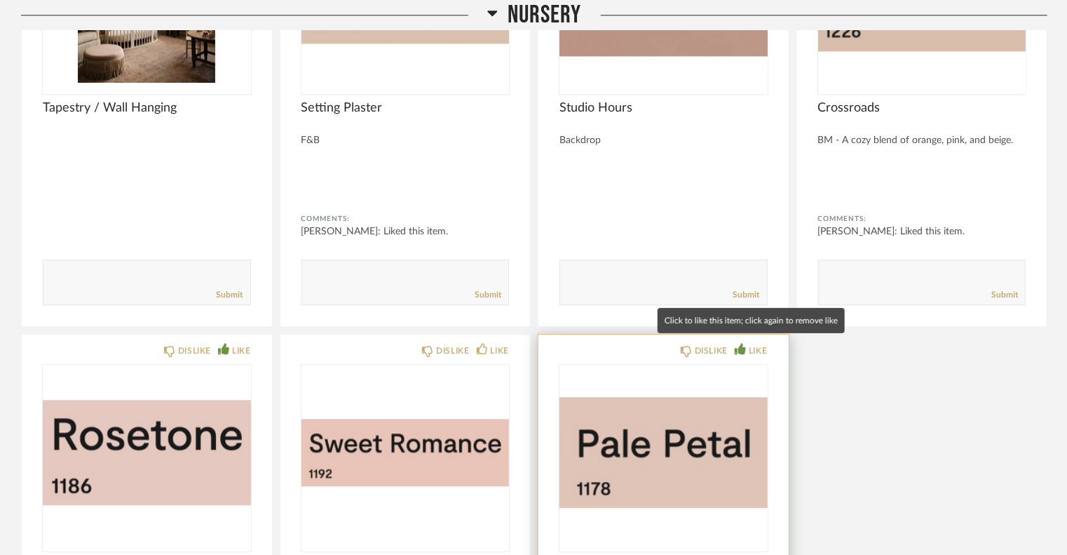
click at [746, 344] on div "LIKE" at bounding box center [751, 351] width 32 height 14
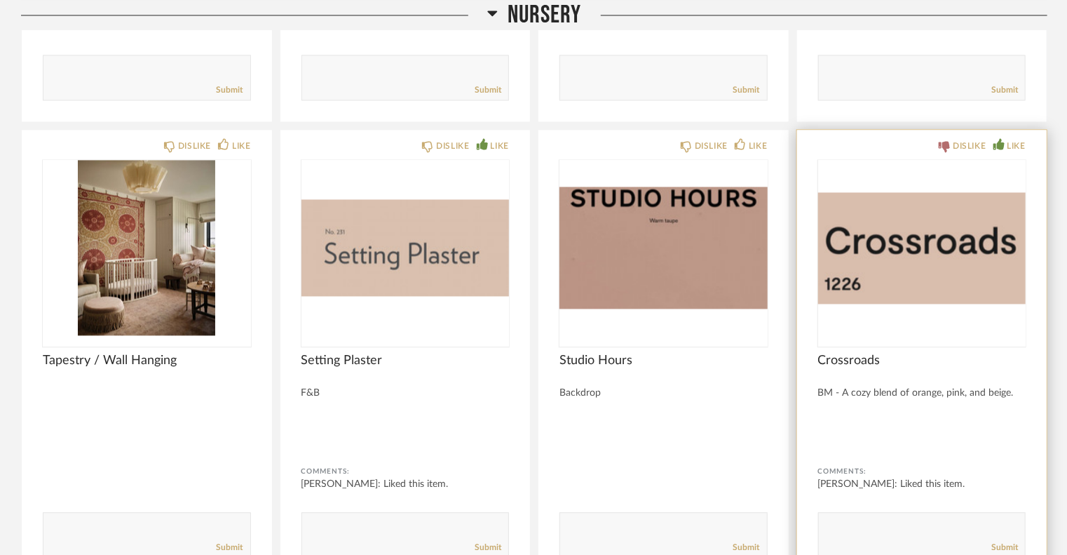
scroll to position [9437, 0]
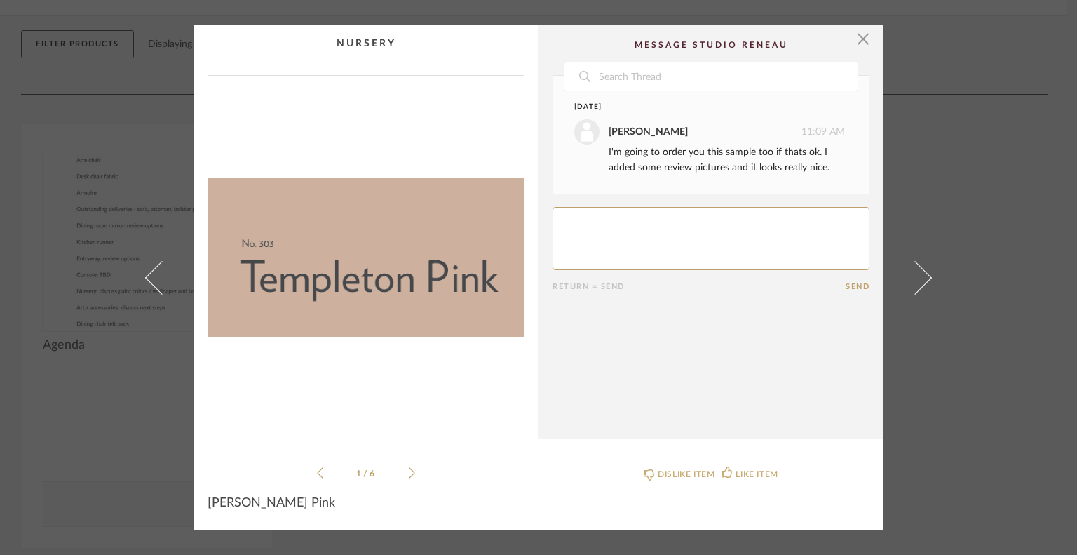
click at [409, 470] on icon at bounding box center [412, 472] width 6 height 13
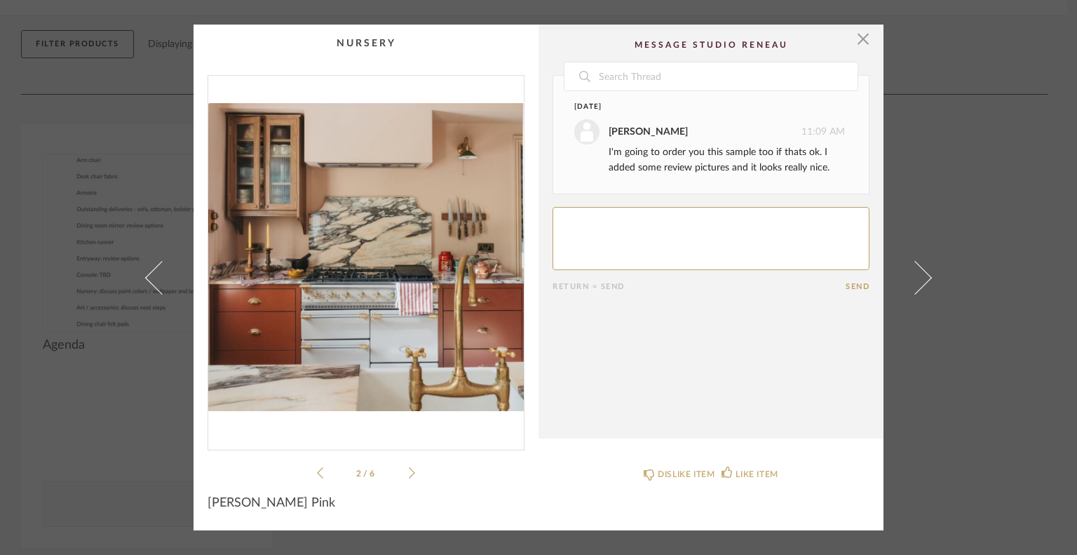
click at [409, 470] on icon at bounding box center [412, 472] width 6 height 13
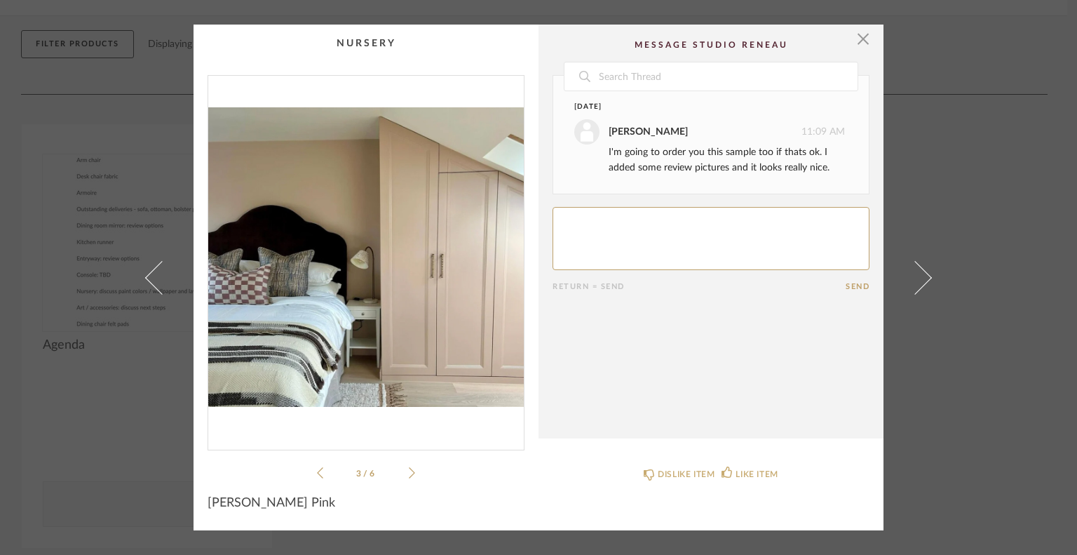
click at [409, 470] on icon at bounding box center [412, 472] width 6 height 13
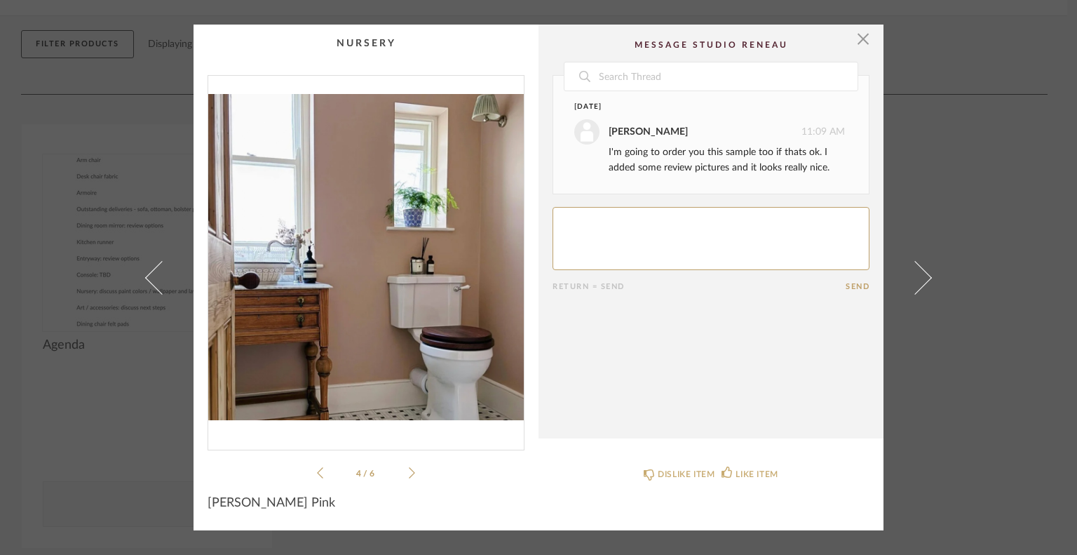
click at [409, 470] on icon at bounding box center [412, 472] width 6 height 13
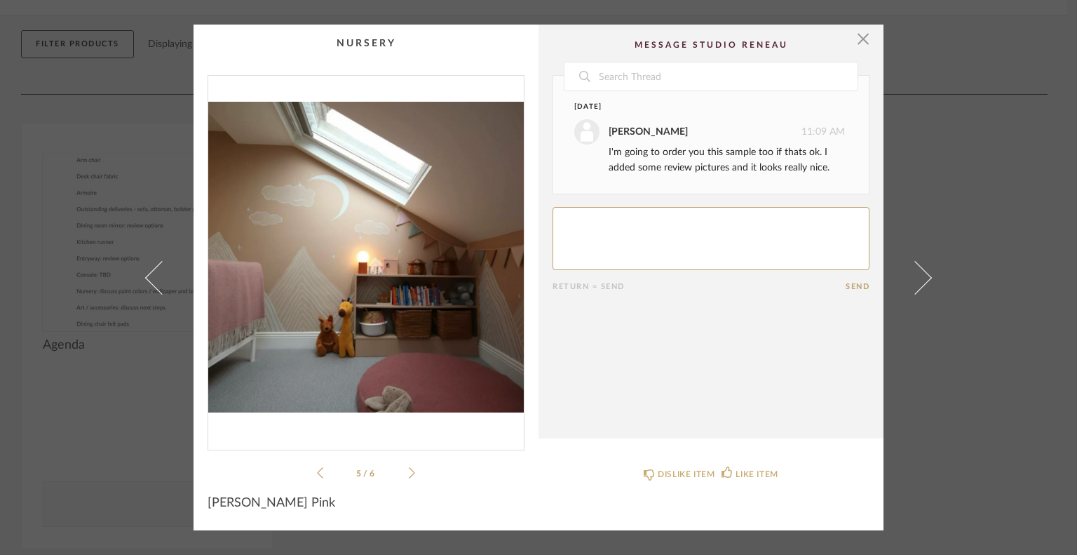
click at [409, 470] on icon at bounding box center [412, 472] width 6 height 13
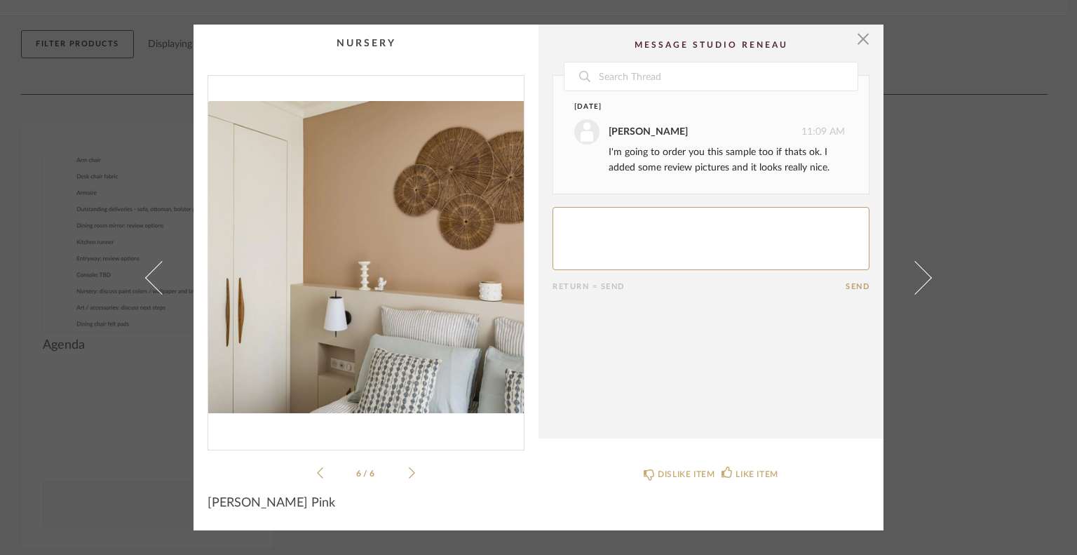
click at [409, 470] on icon at bounding box center [412, 472] width 6 height 13
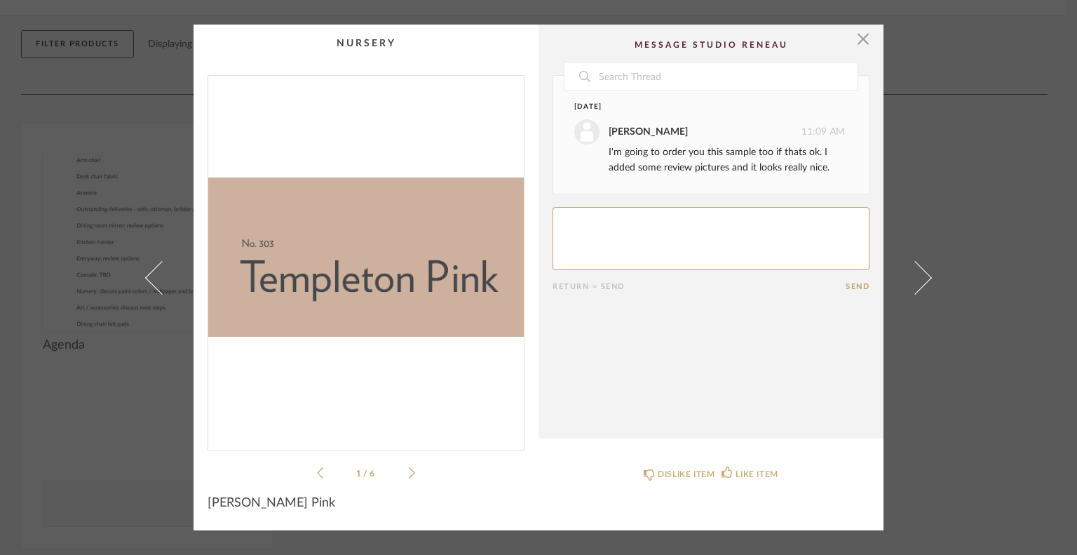
click at [693, 246] on textarea at bounding box center [710, 238] width 317 height 63
click at [409, 468] on icon at bounding box center [412, 472] width 6 height 13
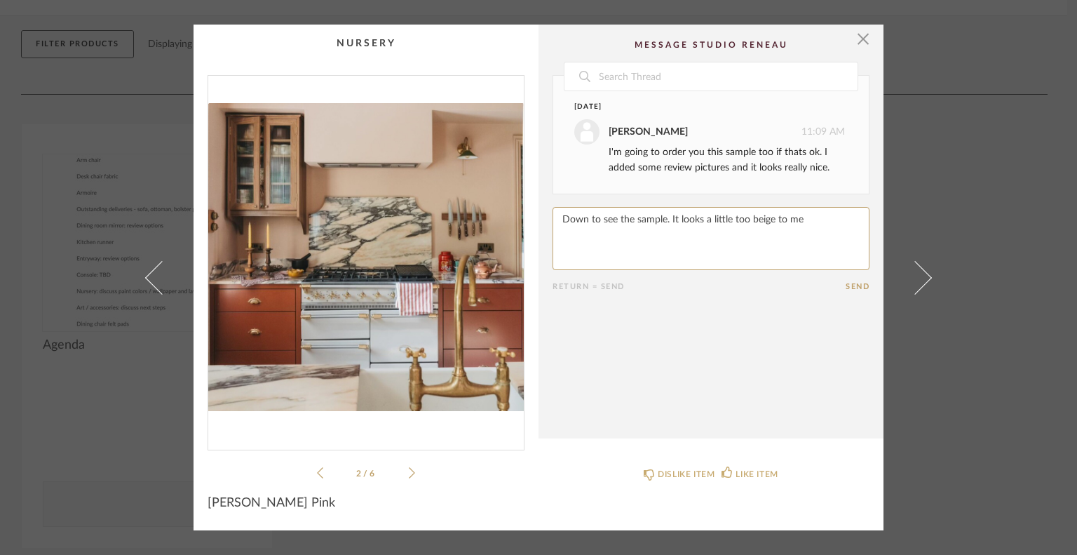
click at [409, 468] on icon at bounding box center [412, 472] width 6 height 13
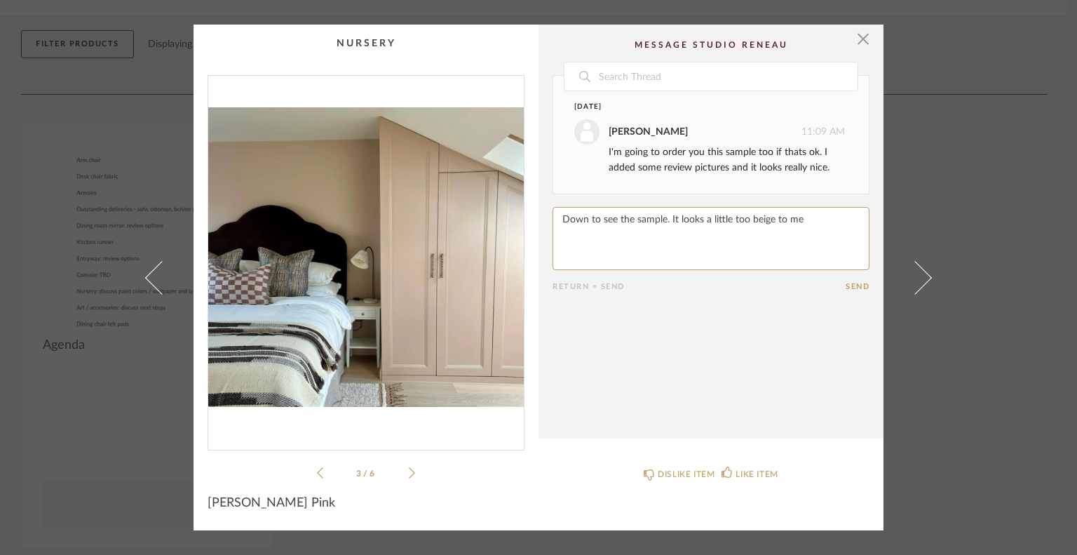
click at [409, 468] on icon at bounding box center [412, 472] width 6 height 13
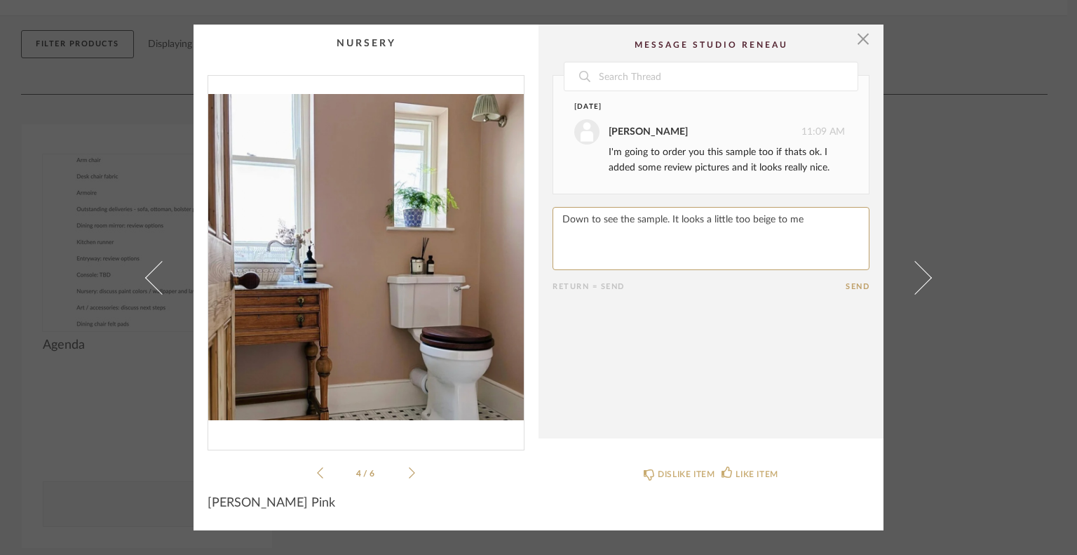
click at [409, 468] on icon at bounding box center [412, 472] width 6 height 13
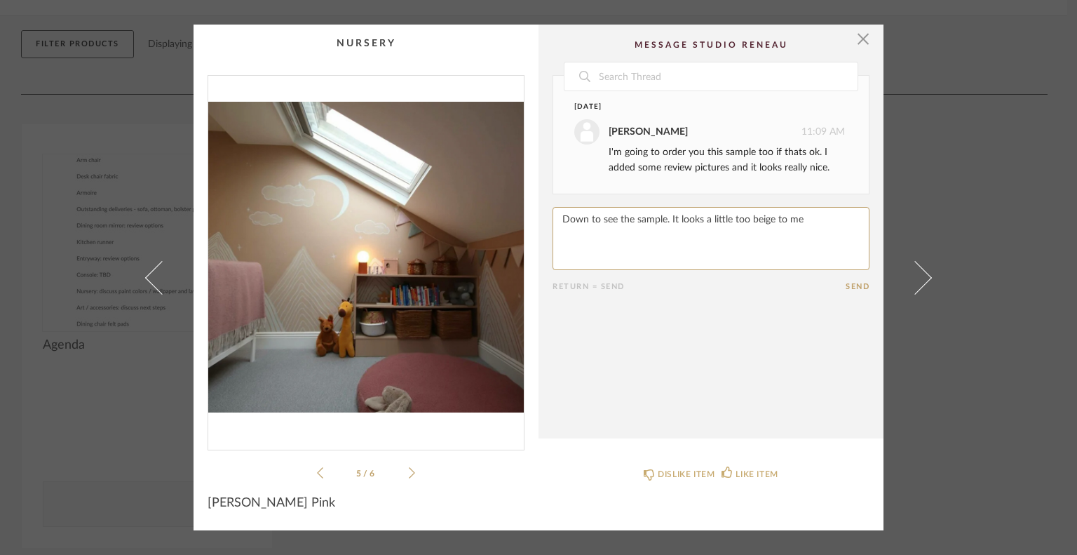
click at [409, 468] on icon at bounding box center [412, 472] width 6 height 13
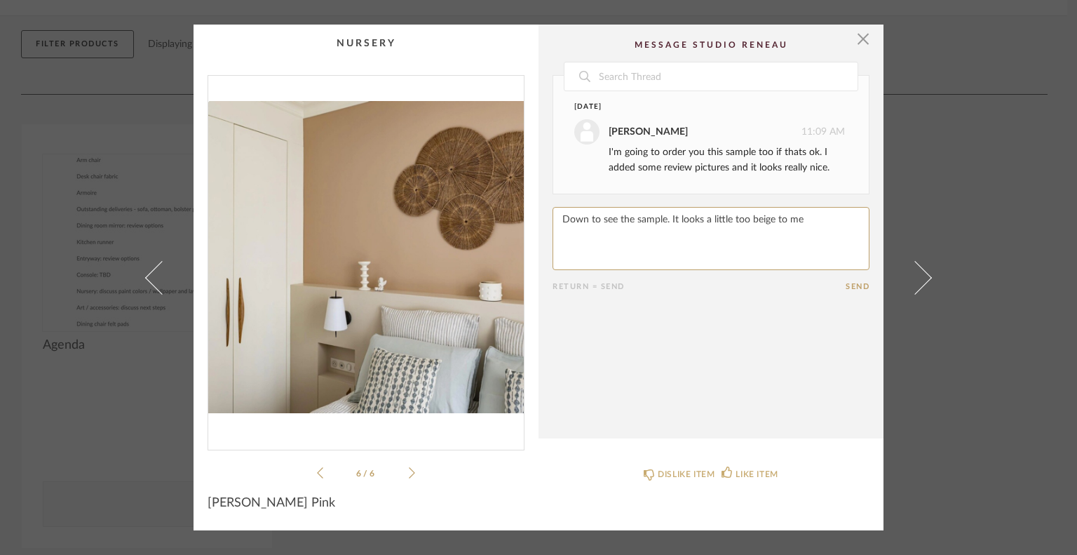
click at [409, 468] on icon at bounding box center [412, 472] width 6 height 13
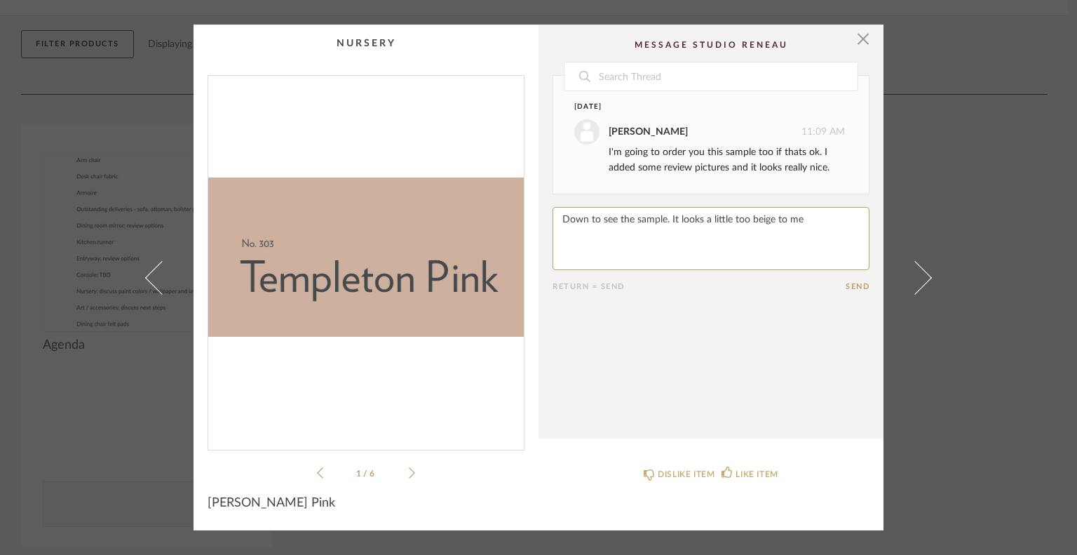
click at [409, 468] on icon at bounding box center [412, 472] width 6 height 13
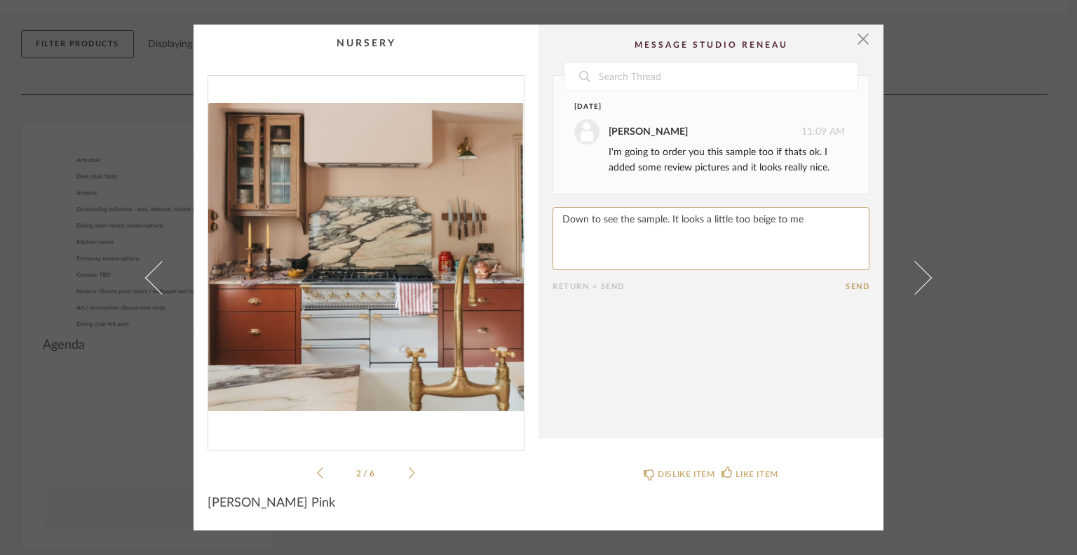
click at [807, 215] on textarea at bounding box center [710, 238] width 317 height 63
type textarea "Down to see the sample. It looks a little too beige to me, though"
click at [853, 287] on button "Send" at bounding box center [858, 286] width 24 height 9
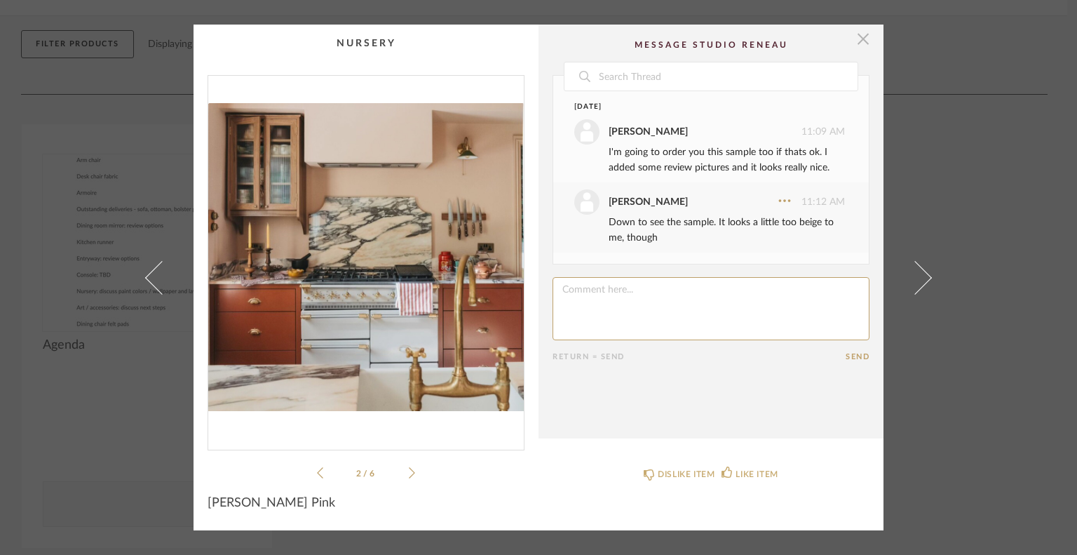
click at [858, 44] on span "button" at bounding box center [863, 39] width 28 height 28
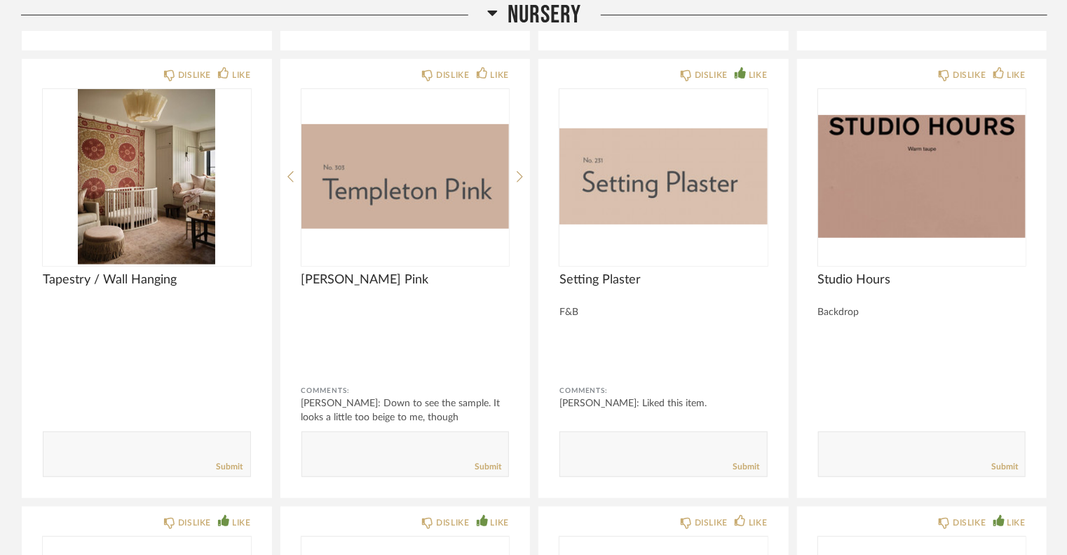
scroll to position [5645, 0]
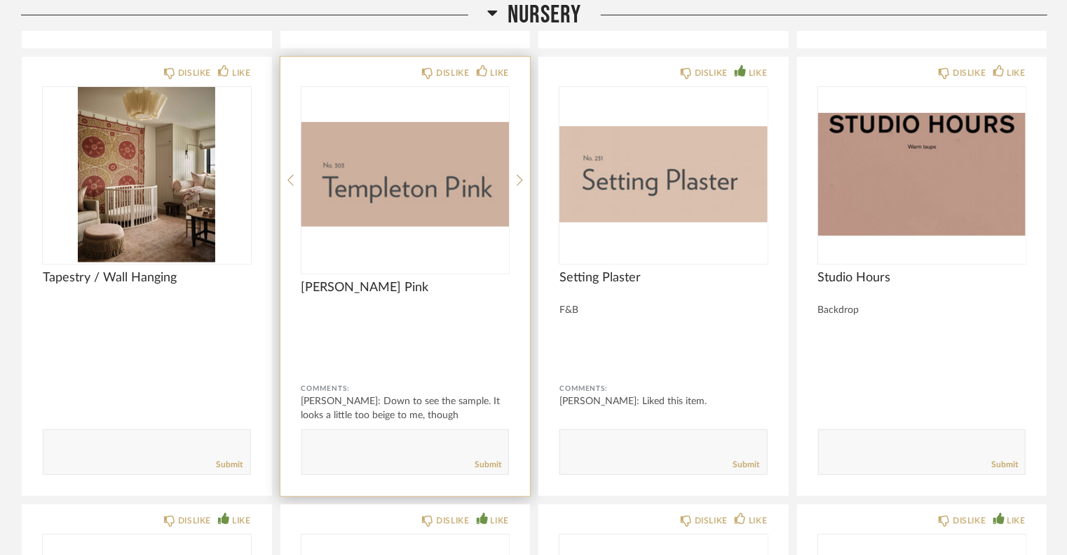
click at [393, 201] on img "0" at bounding box center [405, 174] width 208 height 175
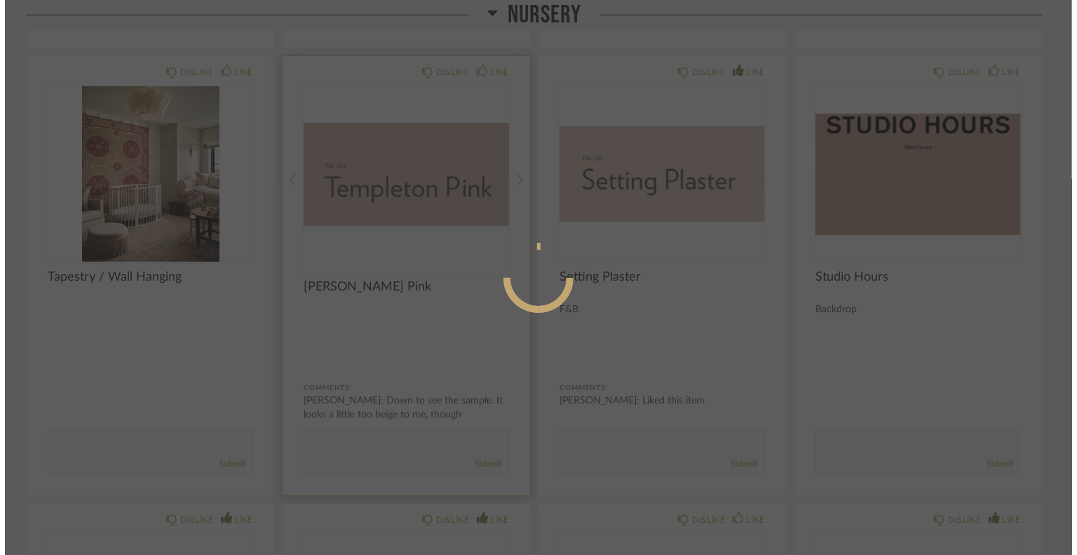
scroll to position [0, 0]
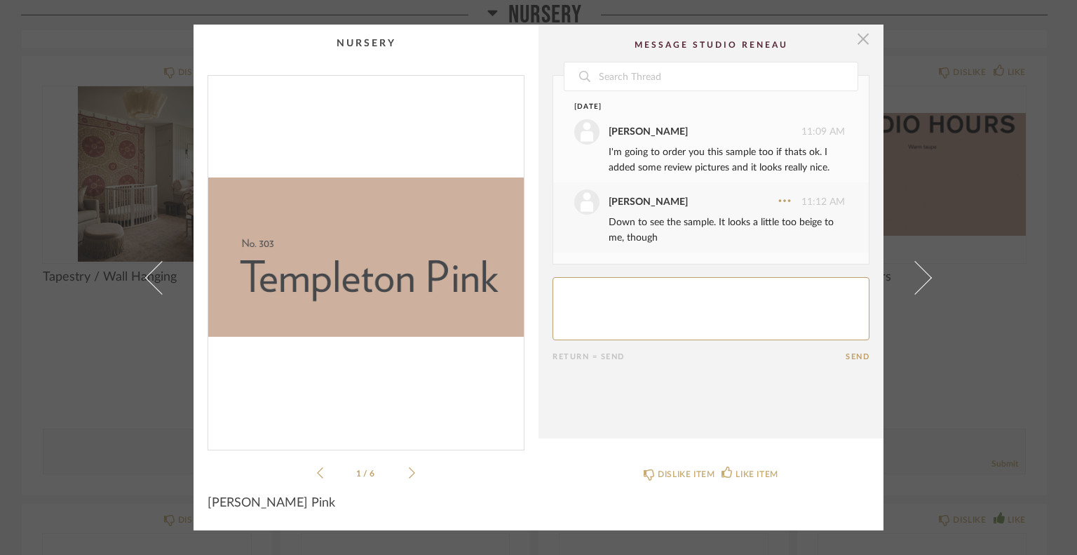
click at [861, 42] on span "button" at bounding box center [863, 39] width 28 height 28
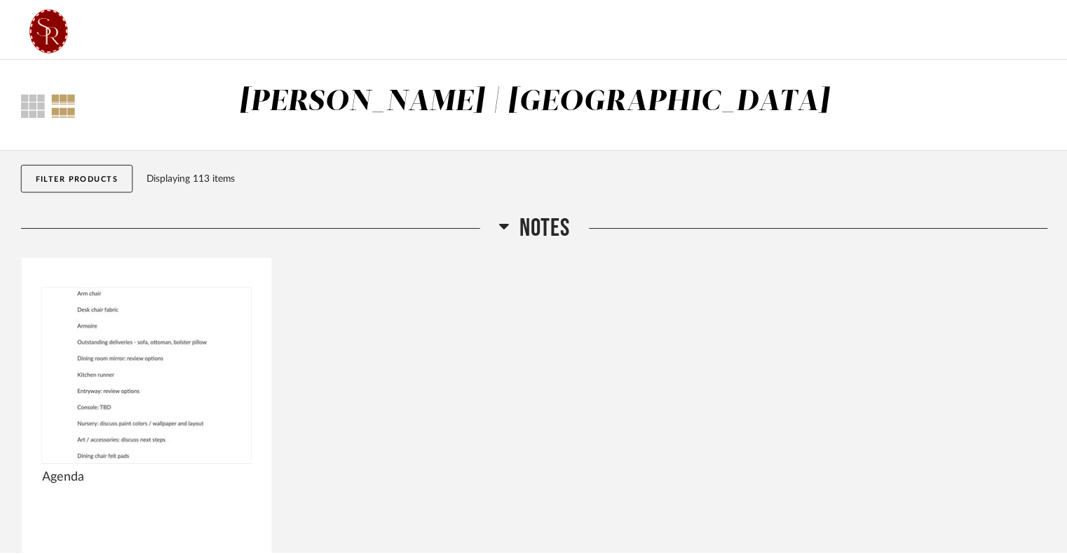
scroll to position [5645, 0]
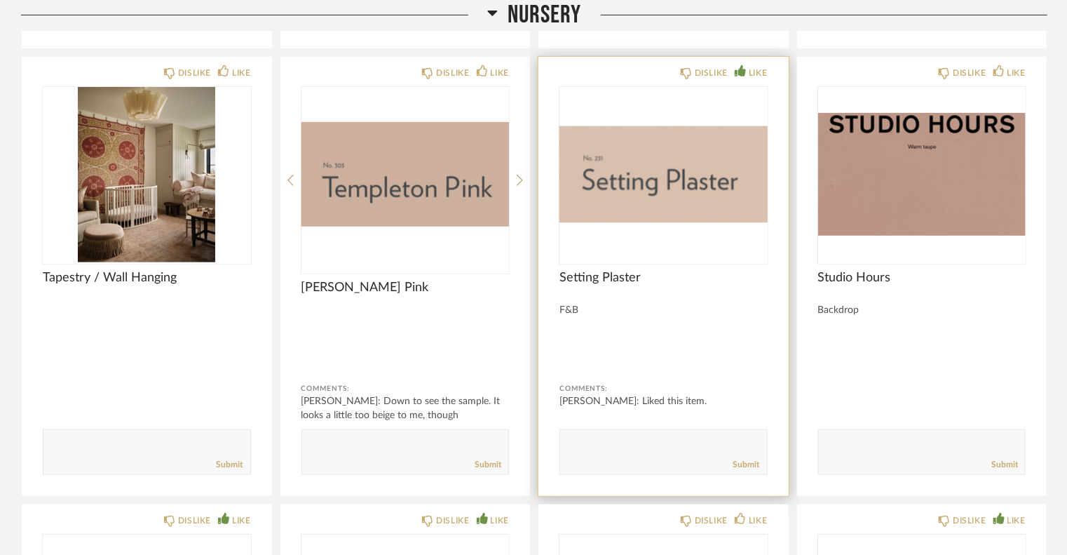
click at [734, 194] on div at bounding box center [663, 174] width 208 height 175
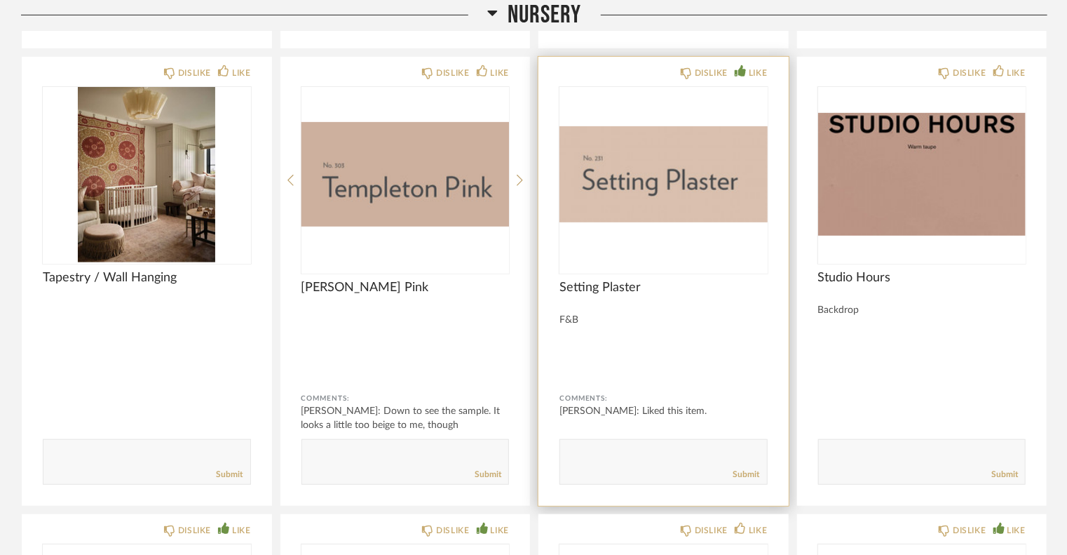
click at [693, 217] on img "0" at bounding box center [663, 174] width 208 height 175
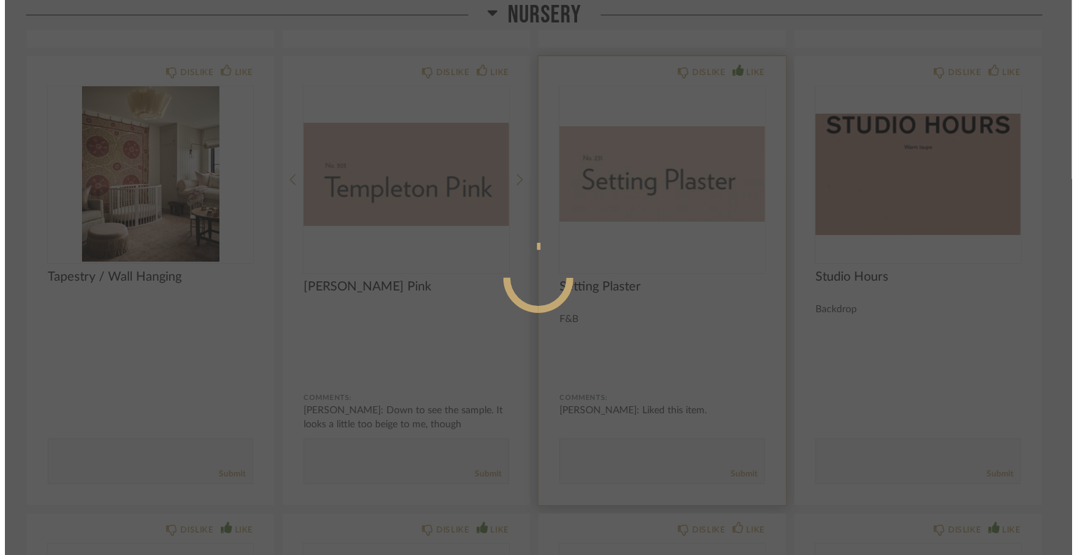
scroll to position [0, 0]
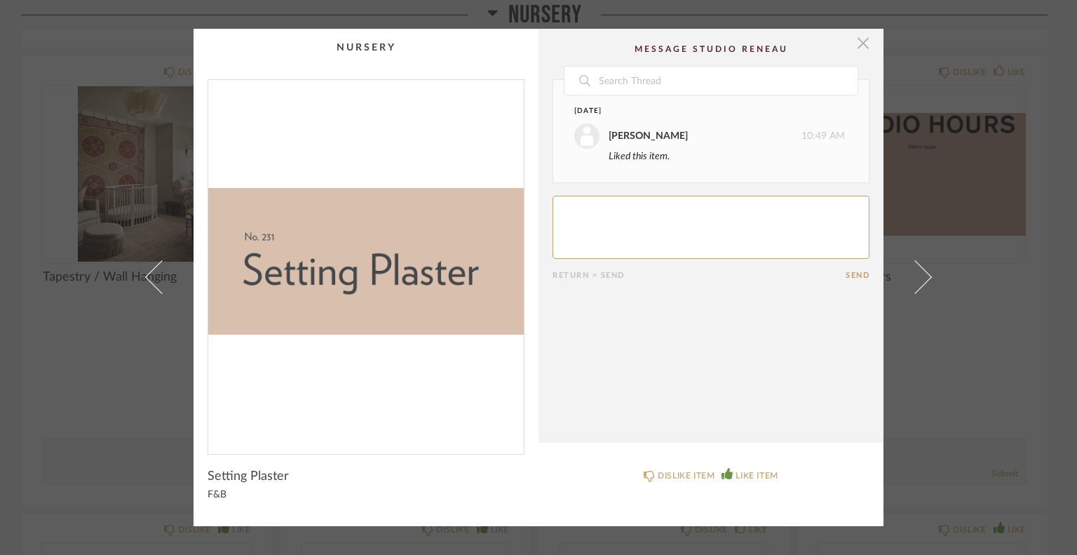
click at [864, 47] on span "button" at bounding box center [863, 43] width 28 height 28
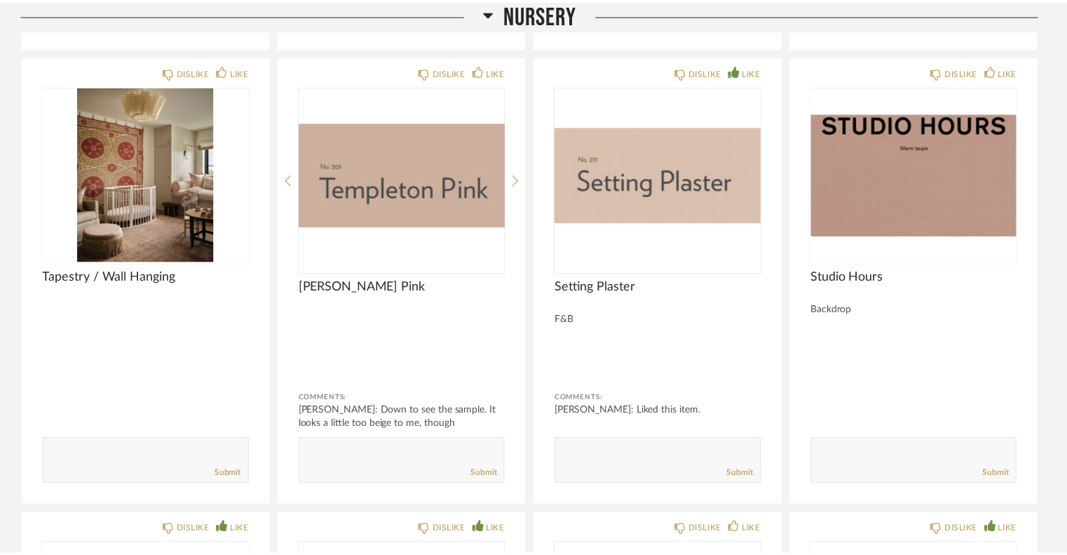
scroll to position [5645, 0]
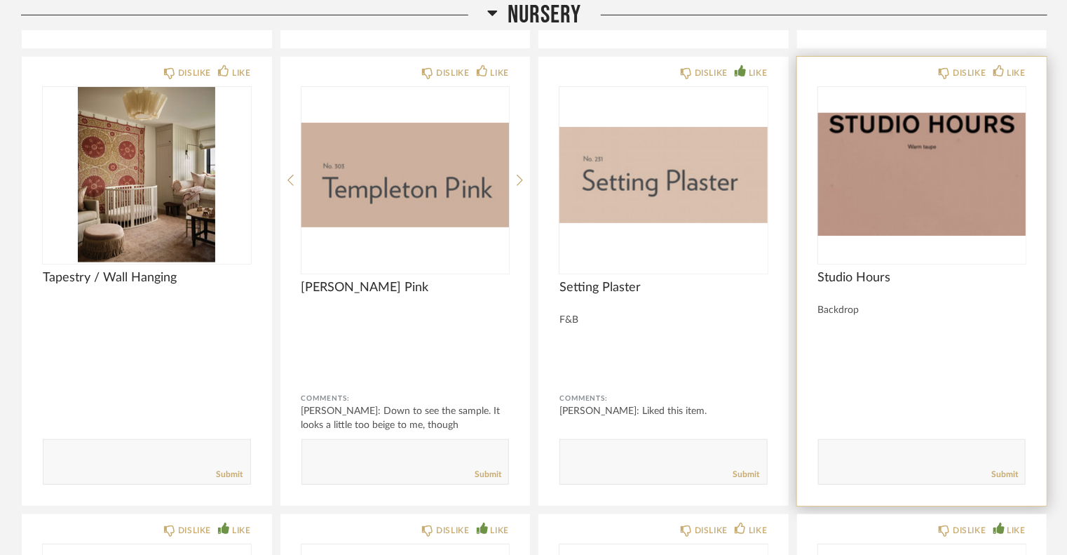
click at [890, 170] on img "0" at bounding box center [922, 174] width 208 height 175
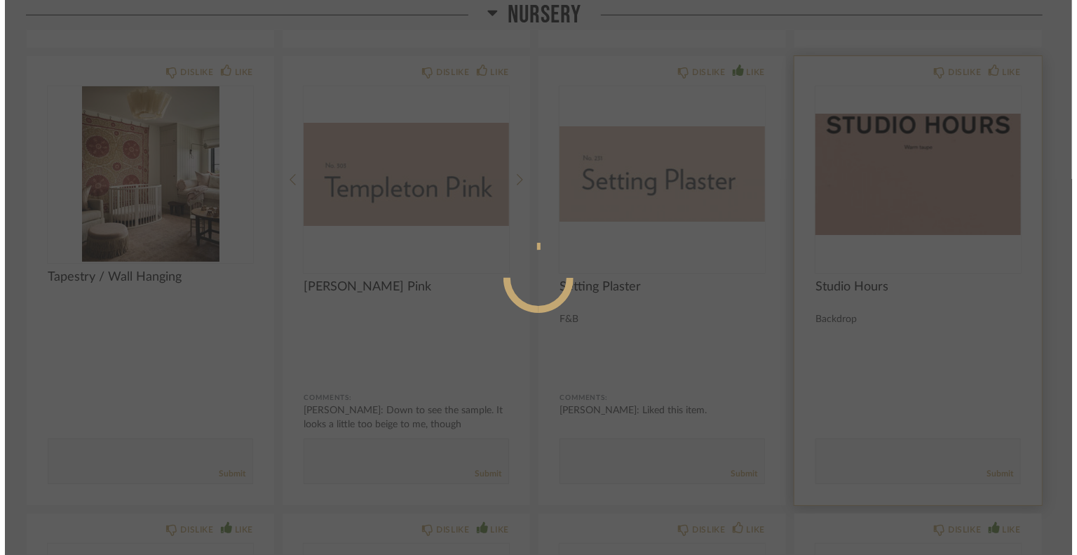
scroll to position [0, 0]
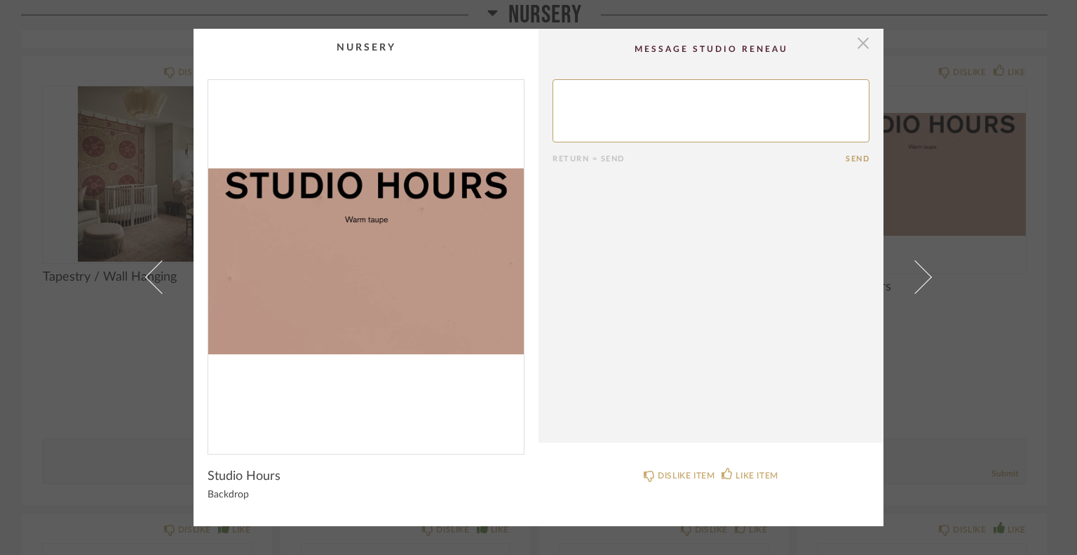
click at [860, 45] on span "button" at bounding box center [863, 43] width 28 height 28
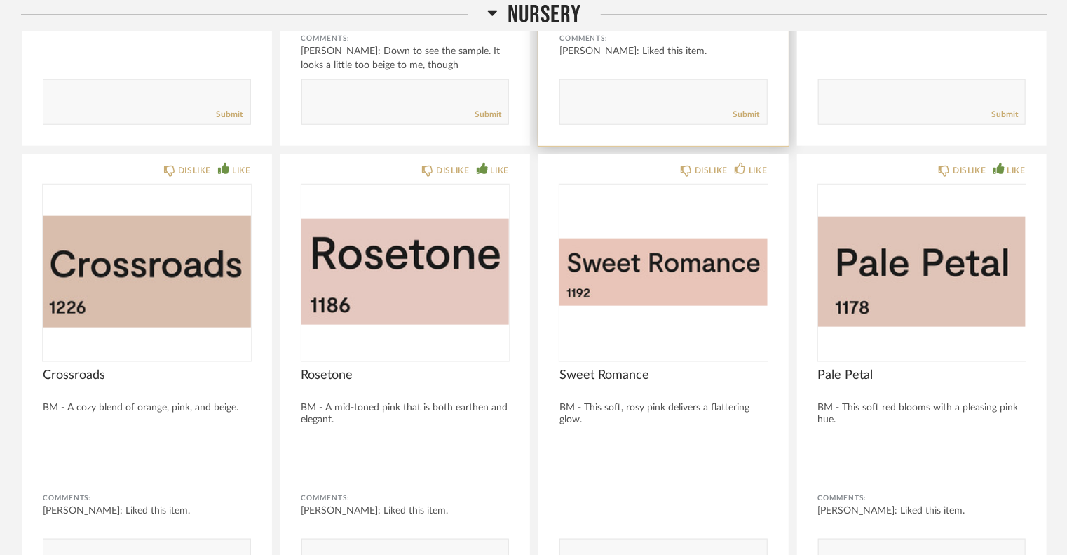
scroll to position [6009, 0]
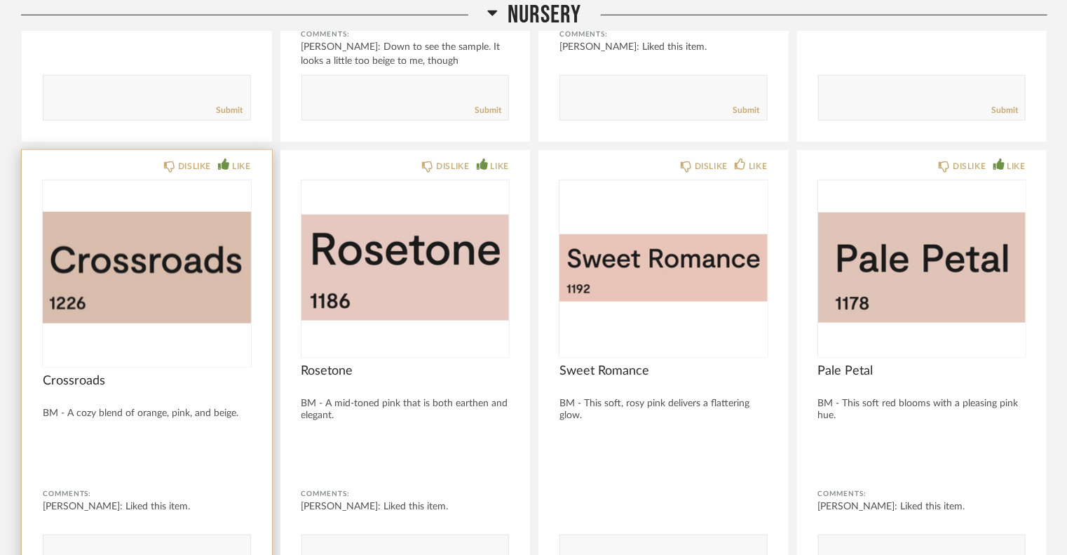
click at [92, 281] on img "0" at bounding box center [147, 267] width 208 height 175
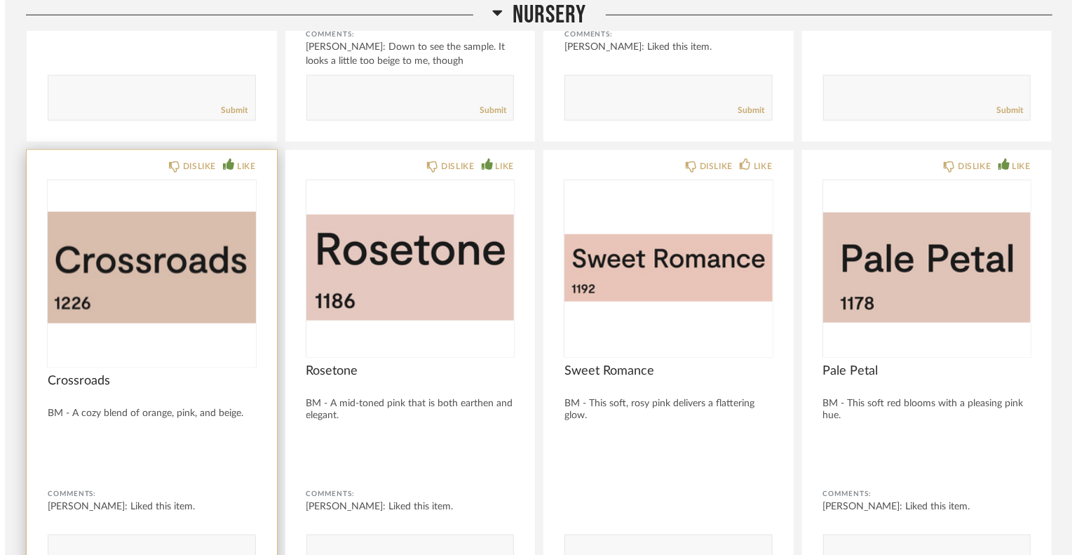
scroll to position [0, 0]
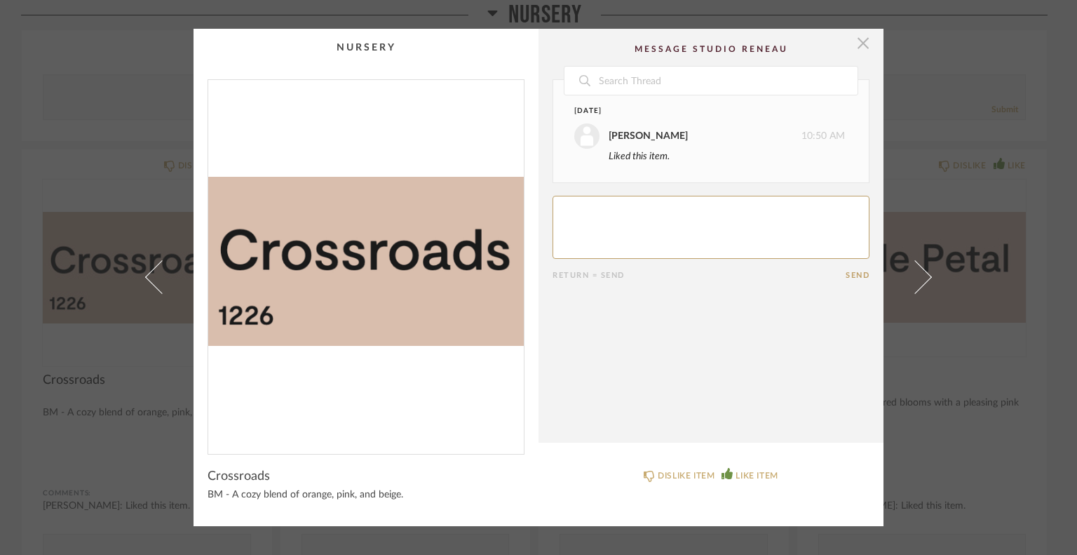
click at [858, 44] on span "button" at bounding box center [863, 43] width 28 height 28
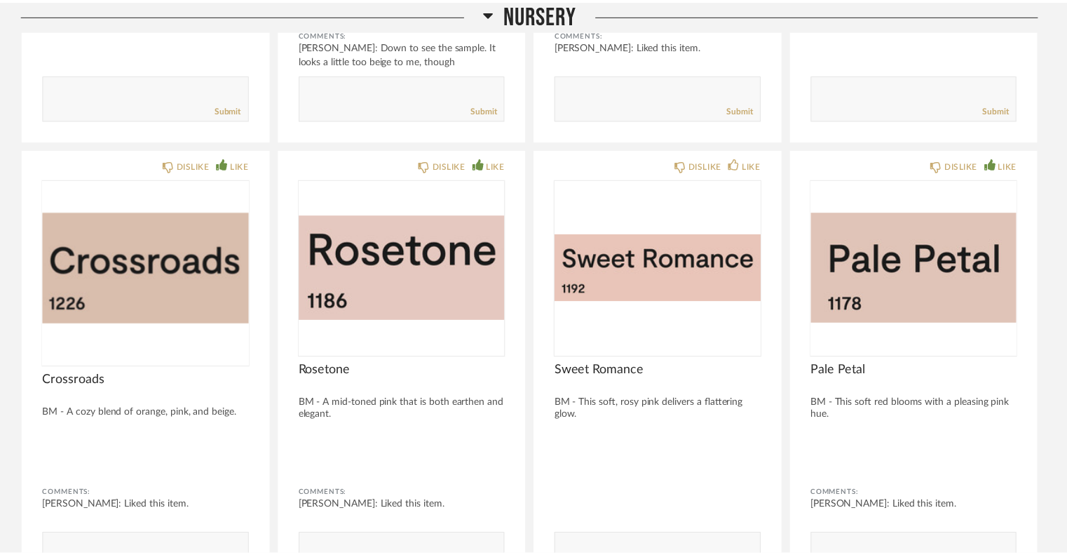
scroll to position [6009, 0]
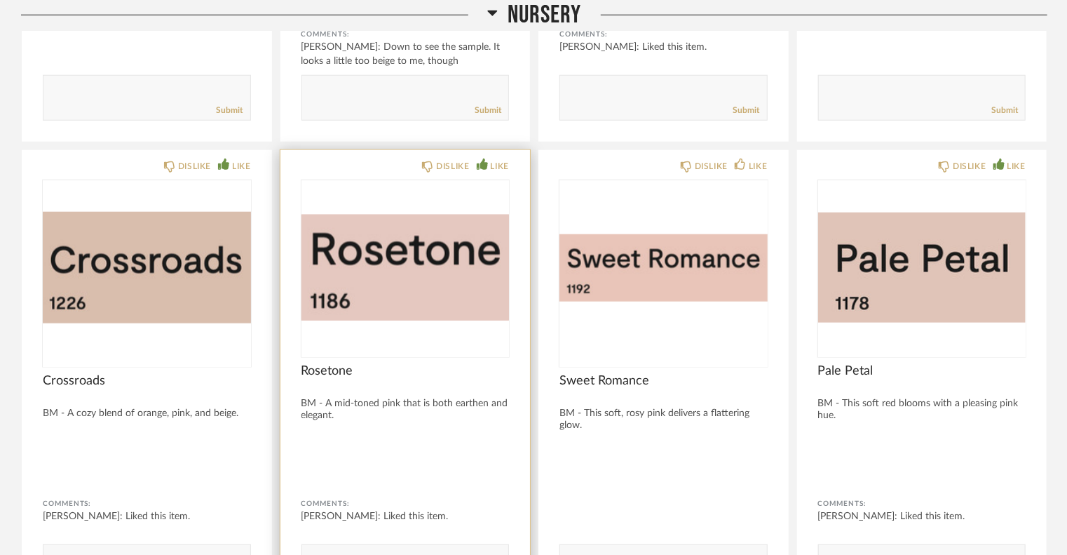
click at [451, 280] on img "0" at bounding box center [405, 267] width 208 height 175
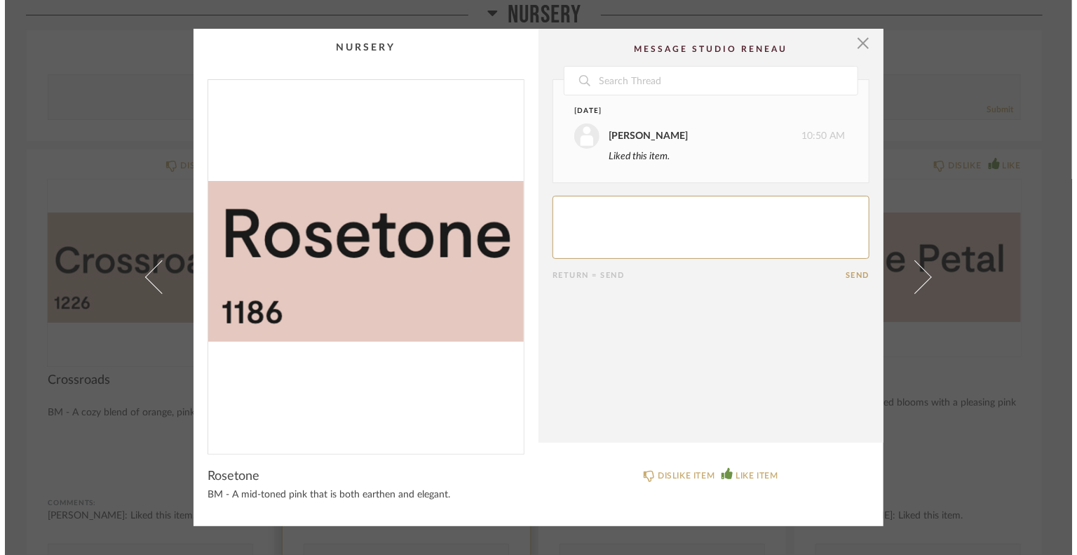
scroll to position [0, 0]
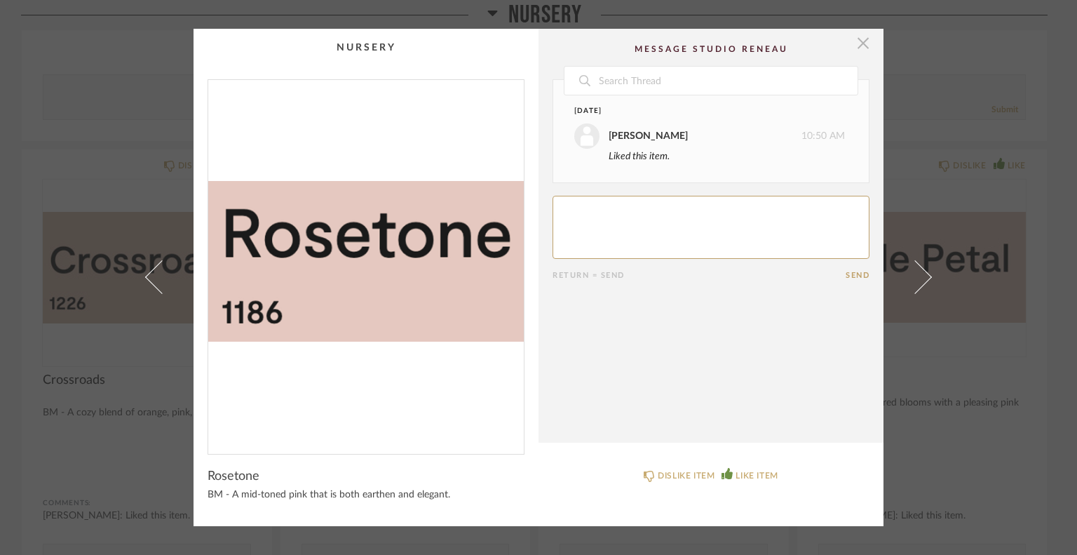
click at [857, 46] on span "button" at bounding box center [863, 43] width 28 height 28
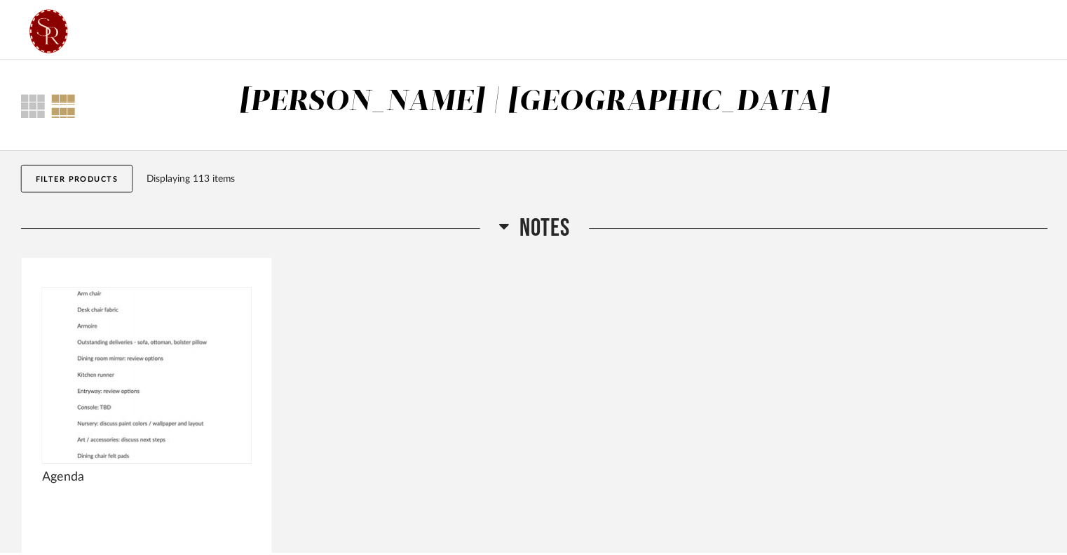
scroll to position [6009, 0]
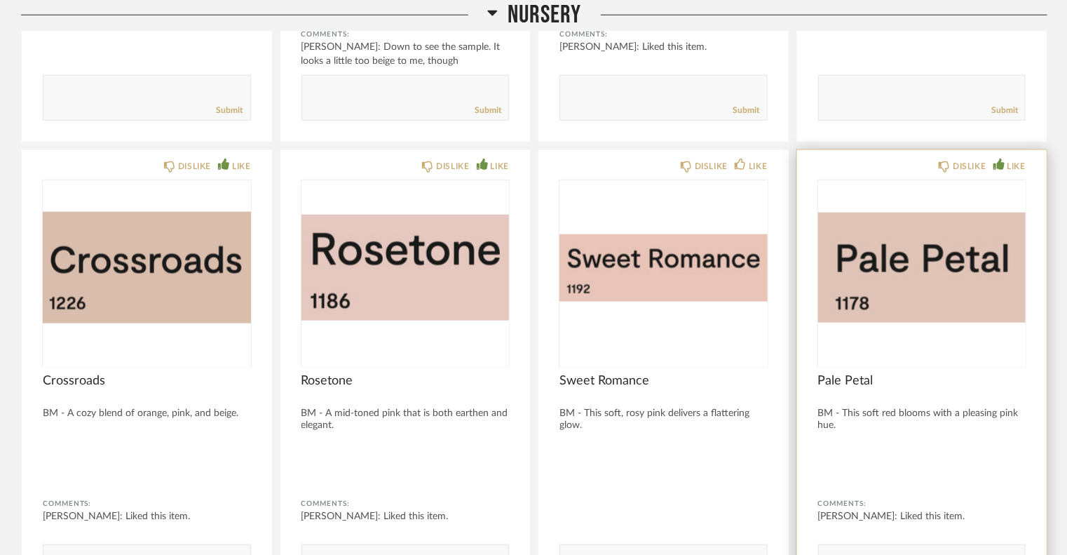
click at [874, 259] on img "0" at bounding box center [922, 267] width 208 height 175
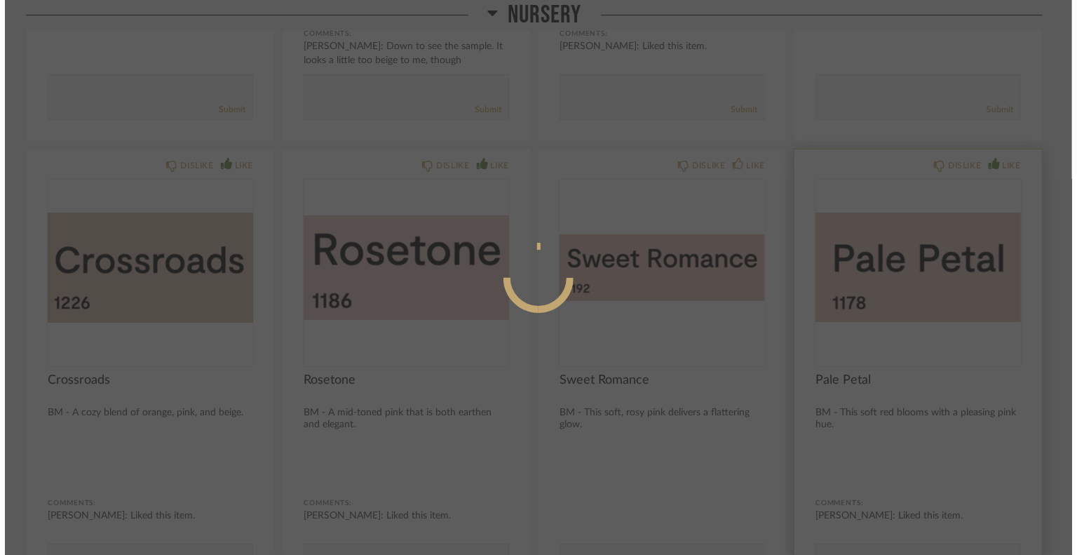
scroll to position [0, 0]
